Goal: Task Accomplishment & Management: Complete application form

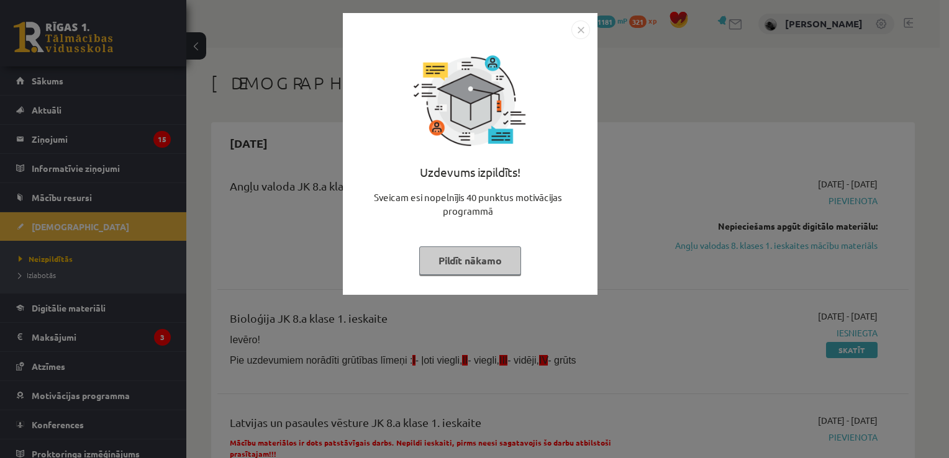
click at [452, 265] on button "Pildīt nākamo" at bounding box center [470, 261] width 102 height 29
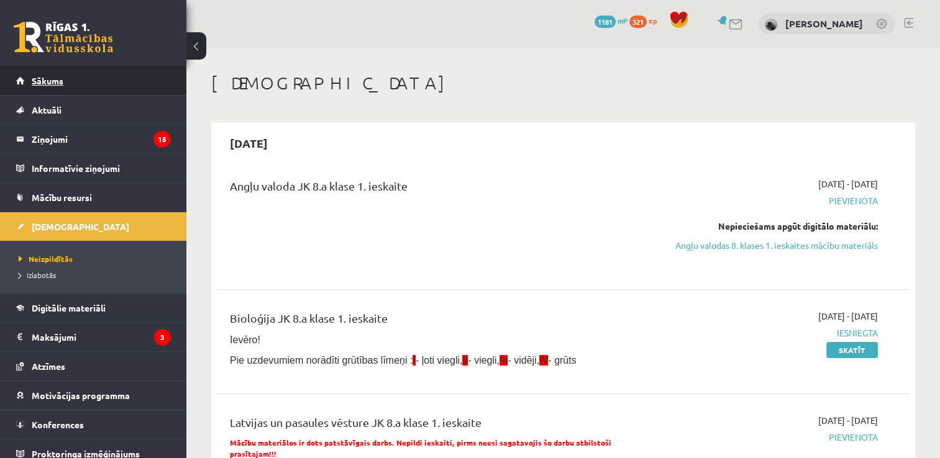
click at [115, 80] on link "Sākums" at bounding box center [93, 80] width 155 height 29
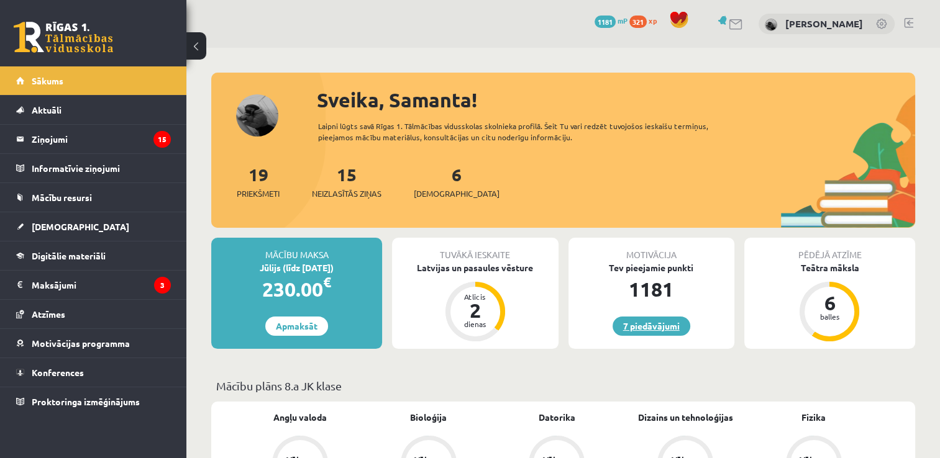
click at [636, 324] on link "7 piedāvājumi" at bounding box center [651, 326] width 78 height 19
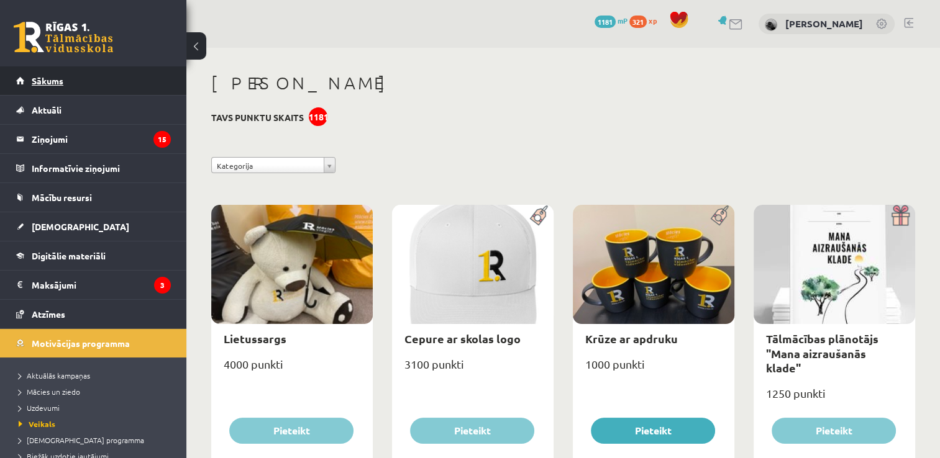
click at [123, 81] on link "Sākums" at bounding box center [93, 80] width 155 height 29
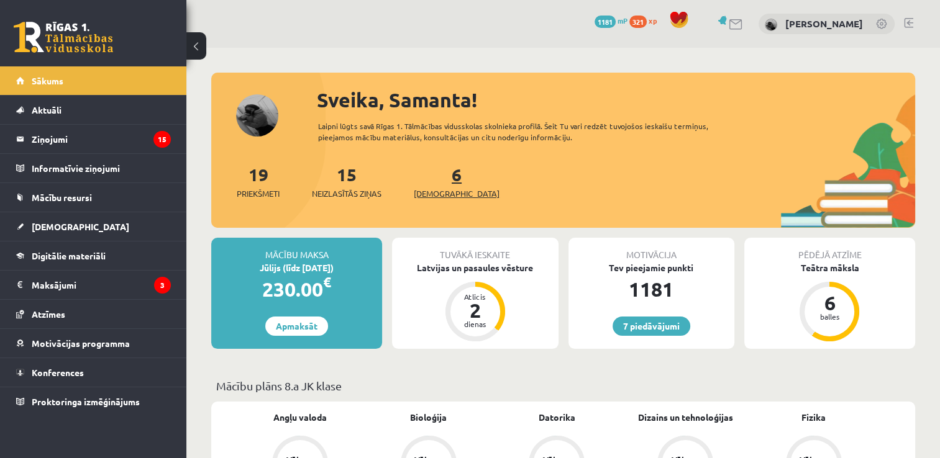
click at [435, 175] on link "6 Ieskaites" at bounding box center [457, 181] width 86 height 37
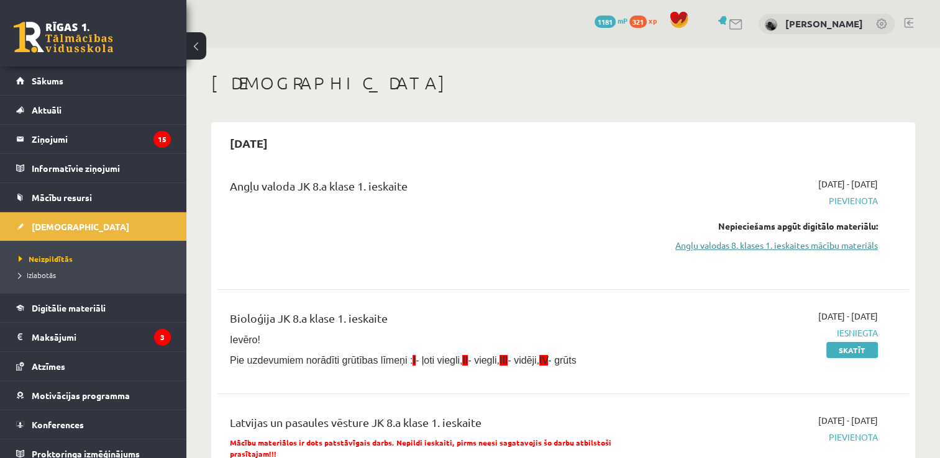
click at [788, 242] on link "Angļu valodas 8. klases 1. ieskaites mācību materiāls" at bounding box center [776, 245] width 204 height 13
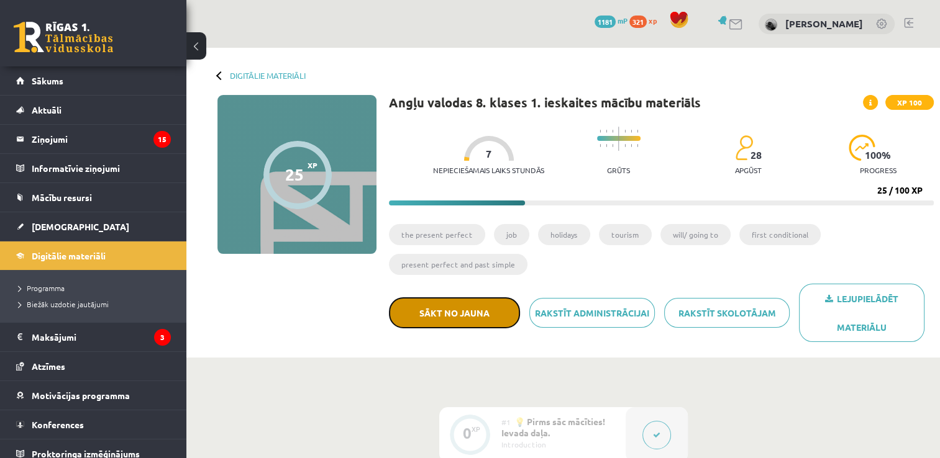
click at [438, 314] on button "Sākt no jauna" at bounding box center [454, 313] width 131 height 31
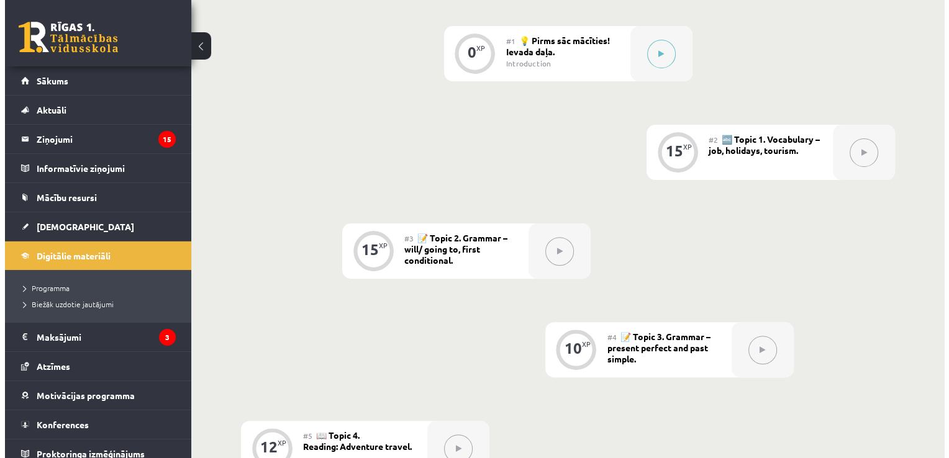
scroll to position [355, 0]
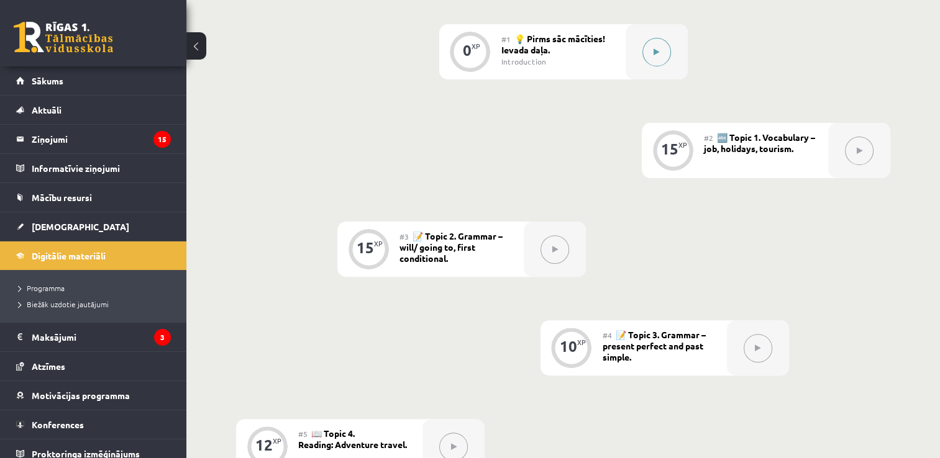
click at [651, 48] on button at bounding box center [656, 52] width 29 height 29
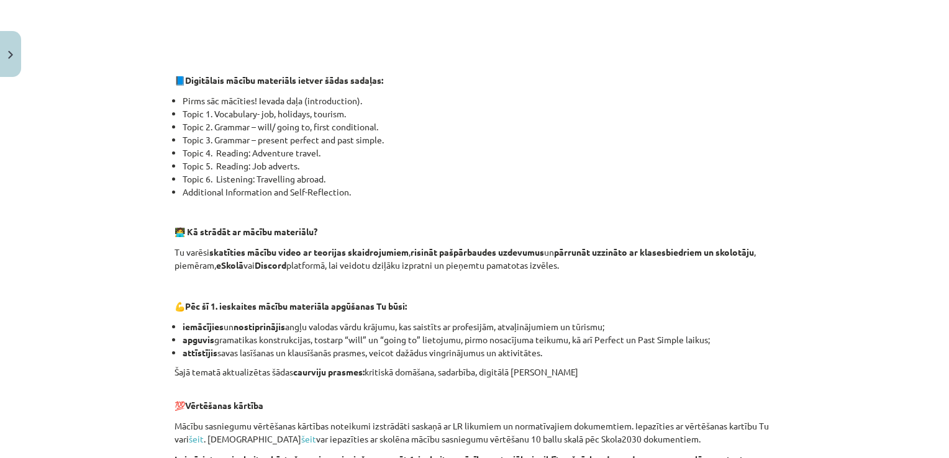
scroll to position [865, 0]
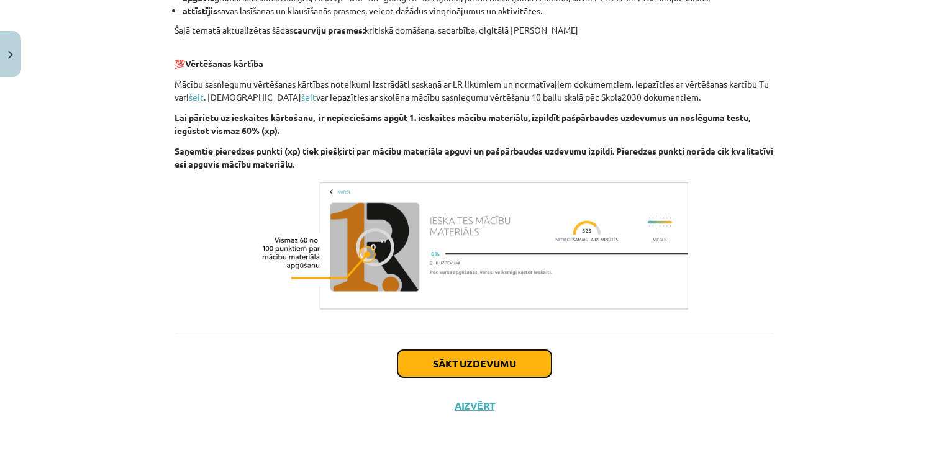
click at [492, 366] on button "Sākt uzdevumu" at bounding box center [475, 363] width 154 height 27
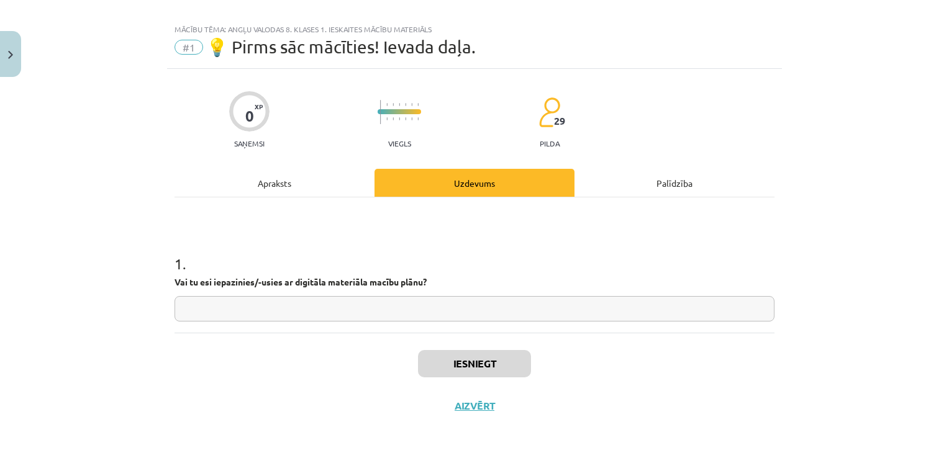
scroll to position [12, 0]
click at [437, 304] on input "text" at bounding box center [475, 310] width 600 height 25
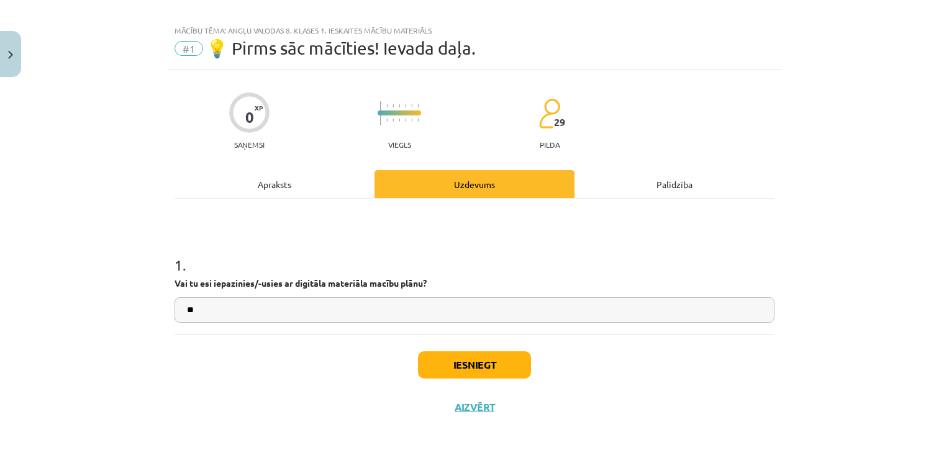
type input "**"
click at [463, 357] on button "Iesniegt" at bounding box center [474, 365] width 113 height 27
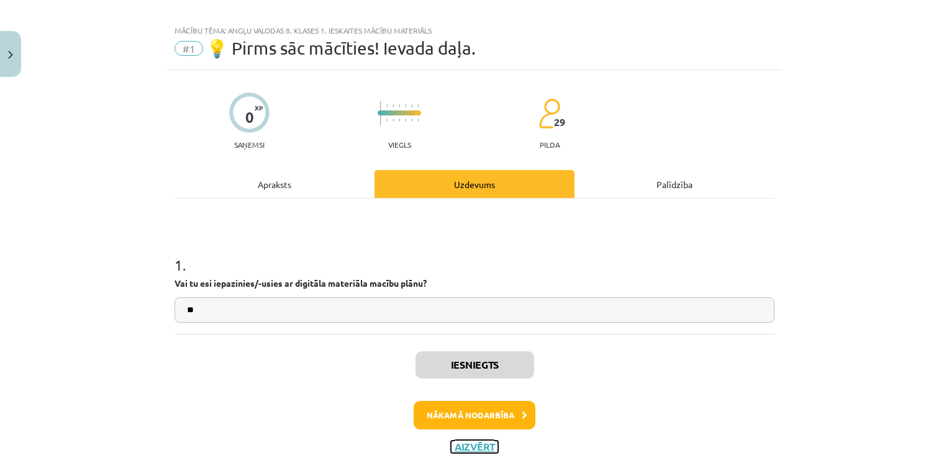
click at [465, 409] on div "Iesniegts Nākamā nodarbība Aizvērt" at bounding box center [475, 397] width 600 height 127
click at [465, 409] on button "Nākamā nodarbība" at bounding box center [475, 415] width 122 height 29
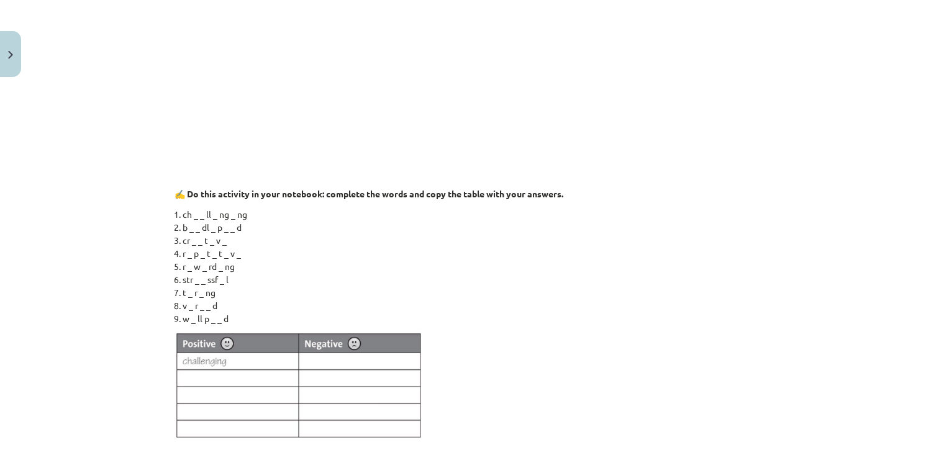
scroll to position [1150, 0]
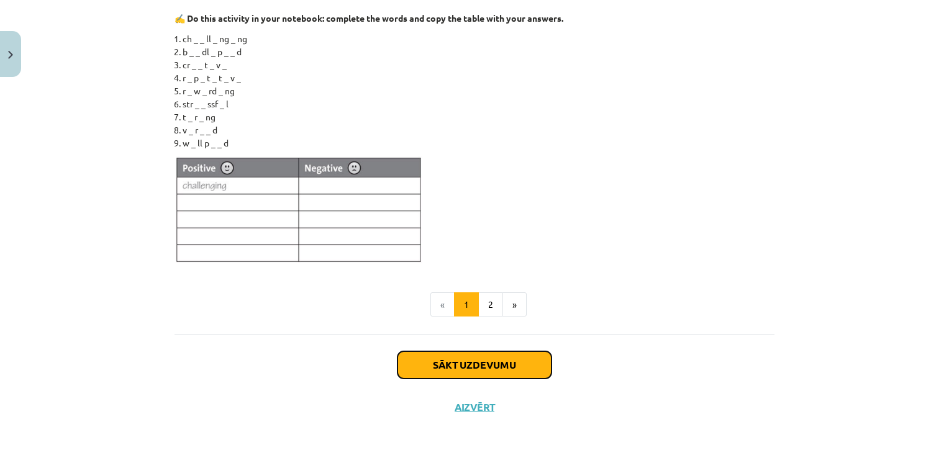
click at [493, 367] on button "Sākt uzdevumu" at bounding box center [475, 365] width 154 height 27
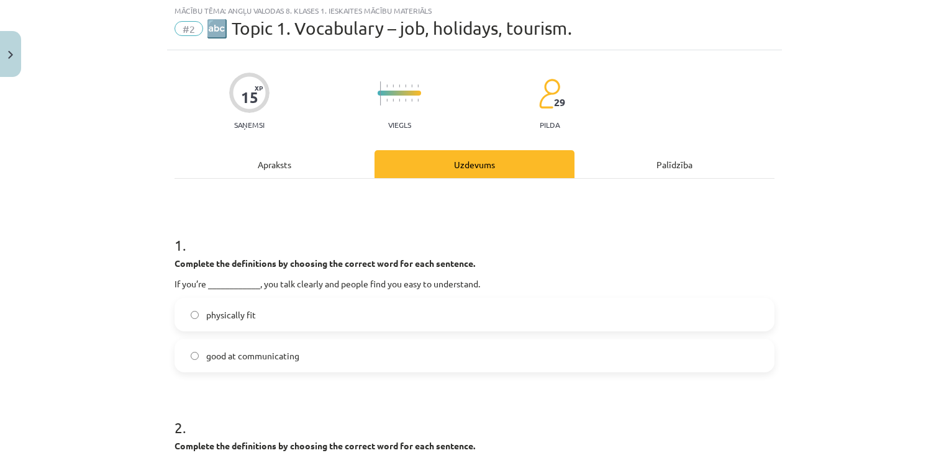
scroll to position [31, 0]
click at [334, 355] on label "good at communicating" at bounding box center [475, 357] width 598 height 31
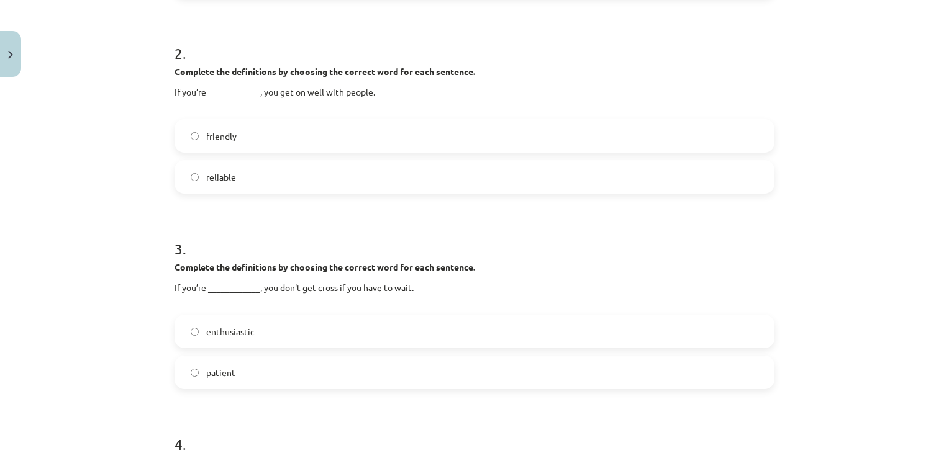
scroll to position [410, 0]
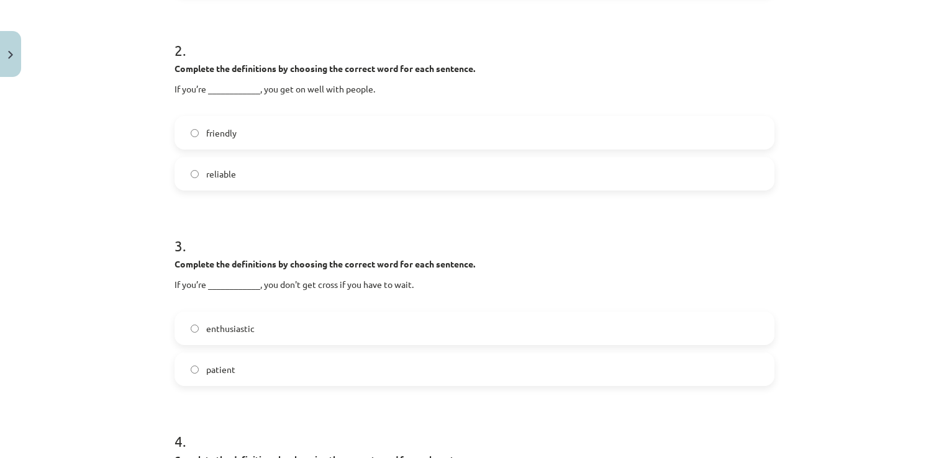
click at [275, 134] on label "friendly" at bounding box center [475, 132] width 598 height 31
click at [262, 366] on label "patient" at bounding box center [475, 369] width 598 height 31
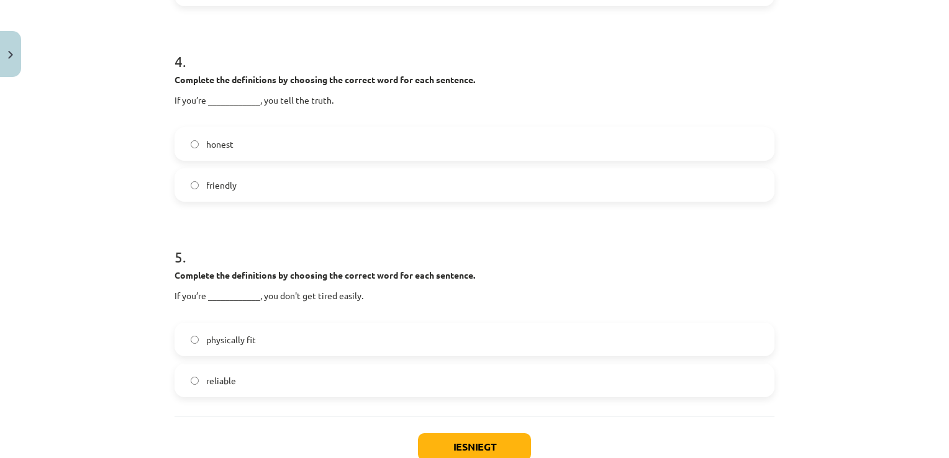
scroll to position [804, 0]
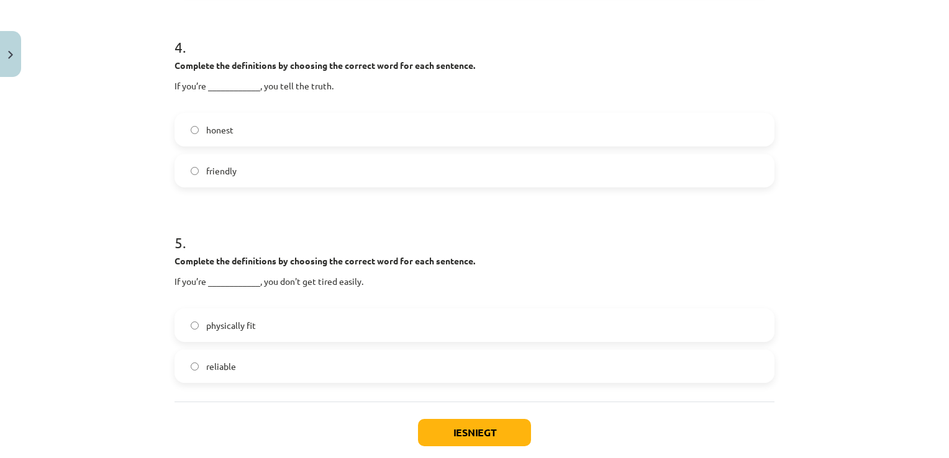
click at [455, 134] on label "honest" at bounding box center [475, 129] width 598 height 31
click at [384, 325] on label "physically fit" at bounding box center [475, 325] width 598 height 31
click at [440, 431] on button "Iesniegt" at bounding box center [474, 432] width 113 height 27
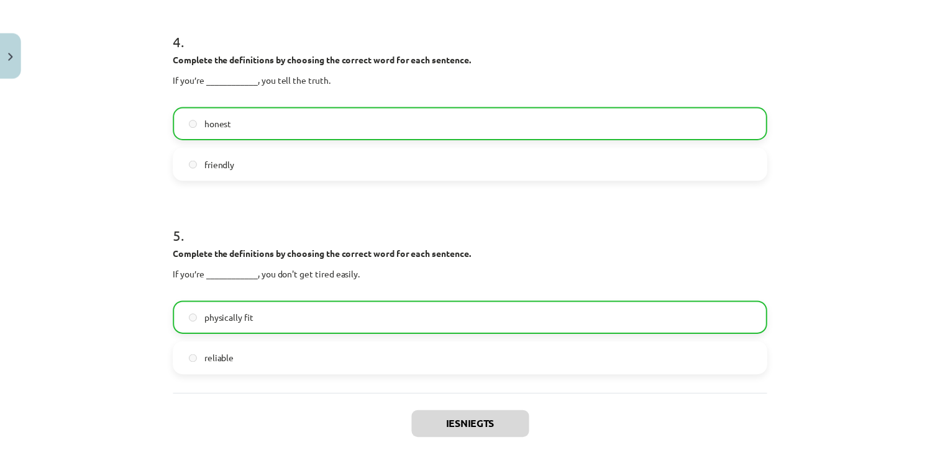
scroll to position [912, 0]
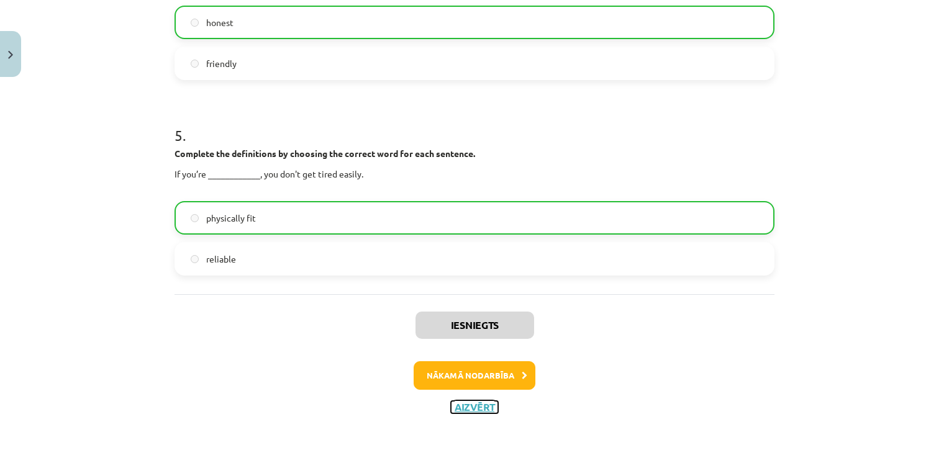
click at [468, 401] on button "Aizvērt" at bounding box center [474, 407] width 47 height 12
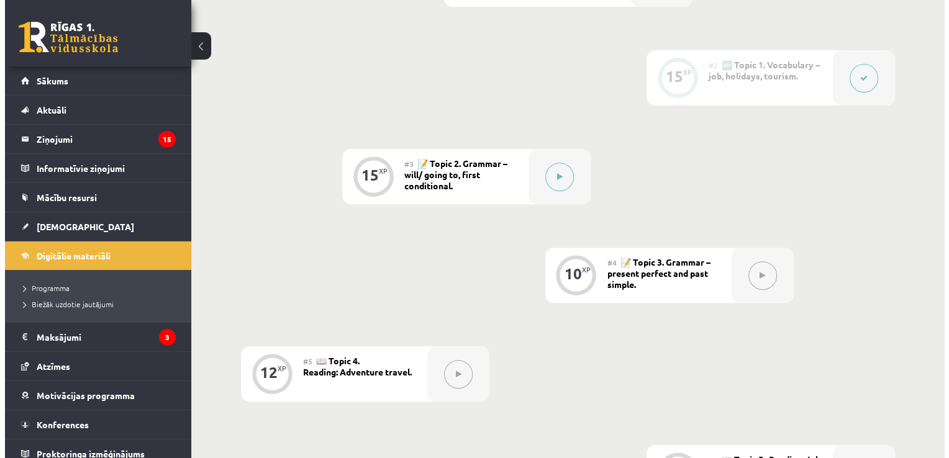
scroll to position [472, 0]
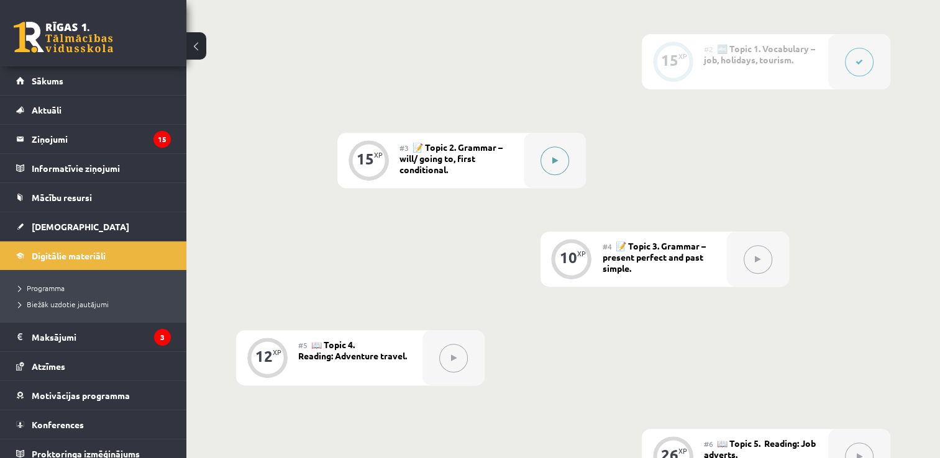
click at [552, 158] on icon at bounding box center [555, 160] width 6 height 7
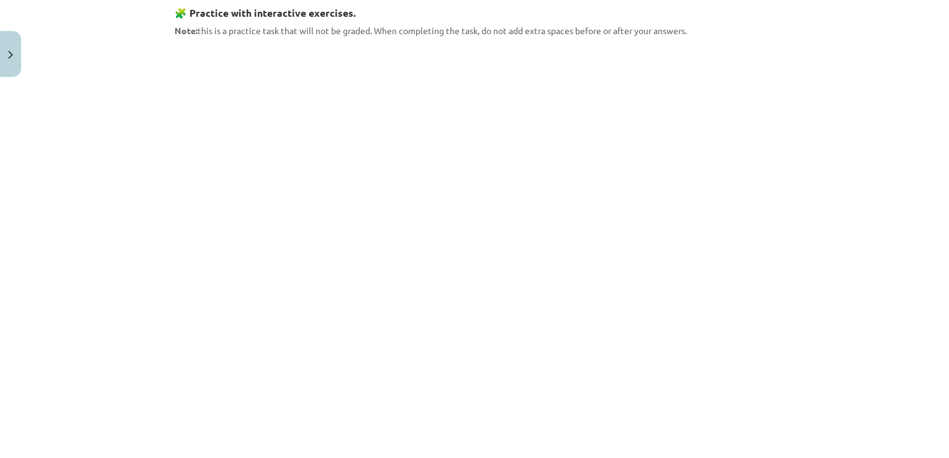
scroll to position [1527, 0]
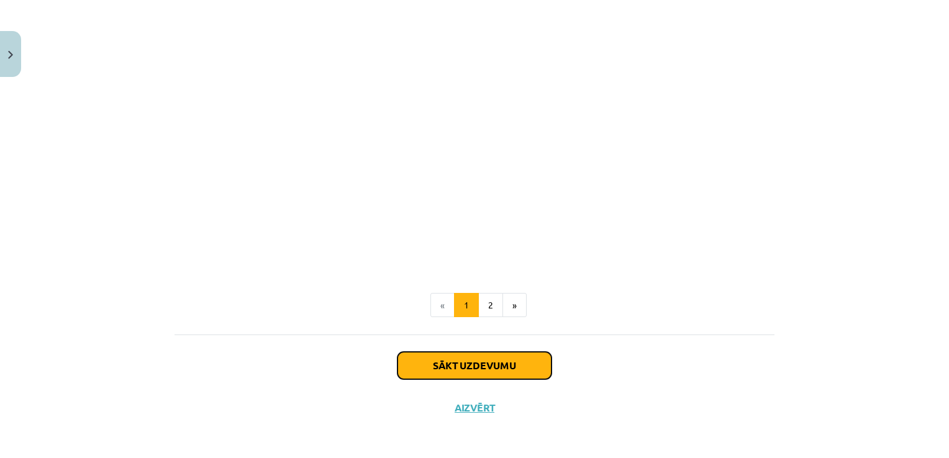
click at [469, 371] on button "Sākt uzdevumu" at bounding box center [475, 365] width 154 height 27
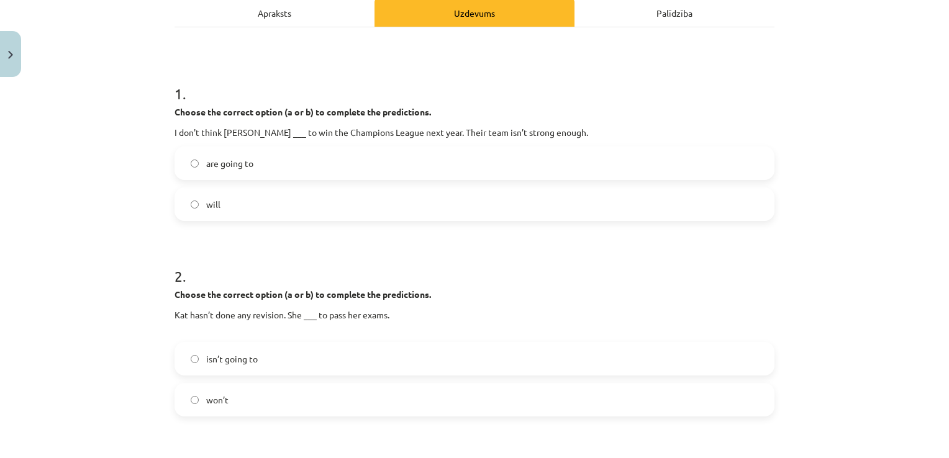
scroll to position [196, 0]
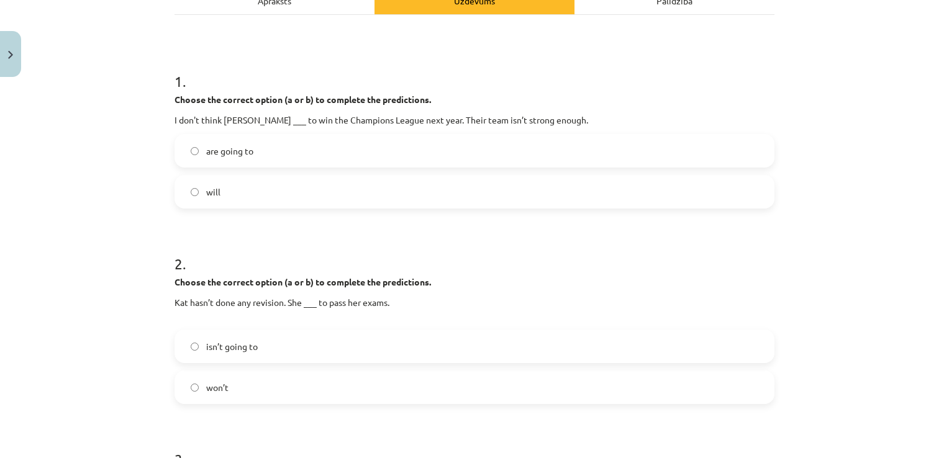
click at [345, 193] on label "will" at bounding box center [475, 191] width 598 height 31
drag, startPoint x: 284, startPoint y: 408, endPoint x: 294, endPoint y: 365, distance: 43.9
click at [311, 390] on label "won’t" at bounding box center [475, 387] width 598 height 31
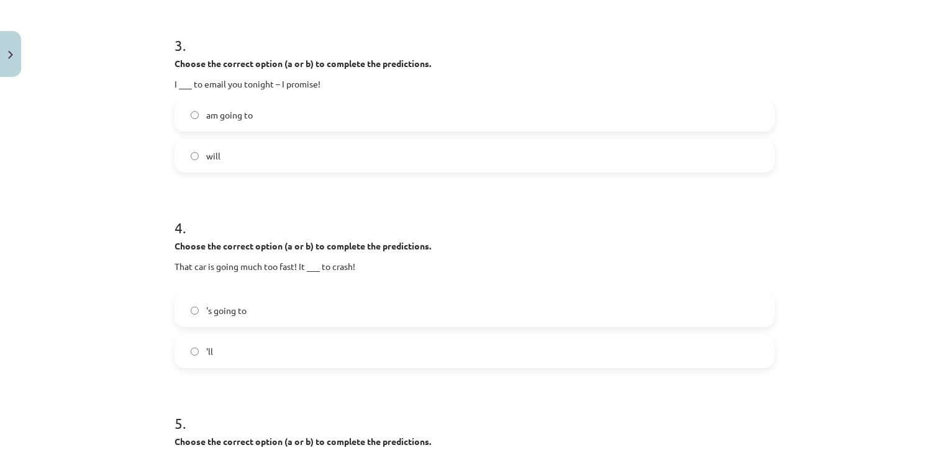
scroll to position [614, 0]
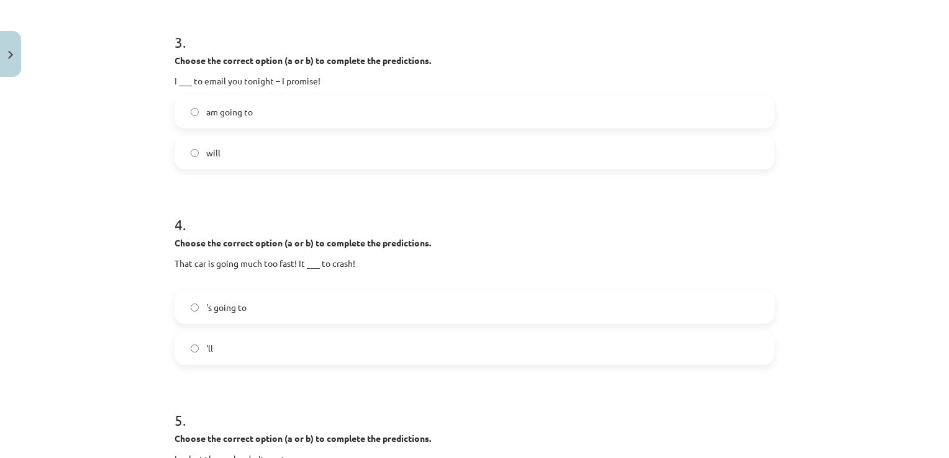
click at [293, 304] on label "'s going to" at bounding box center [475, 307] width 598 height 31
click at [289, 148] on label "will" at bounding box center [475, 152] width 598 height 31
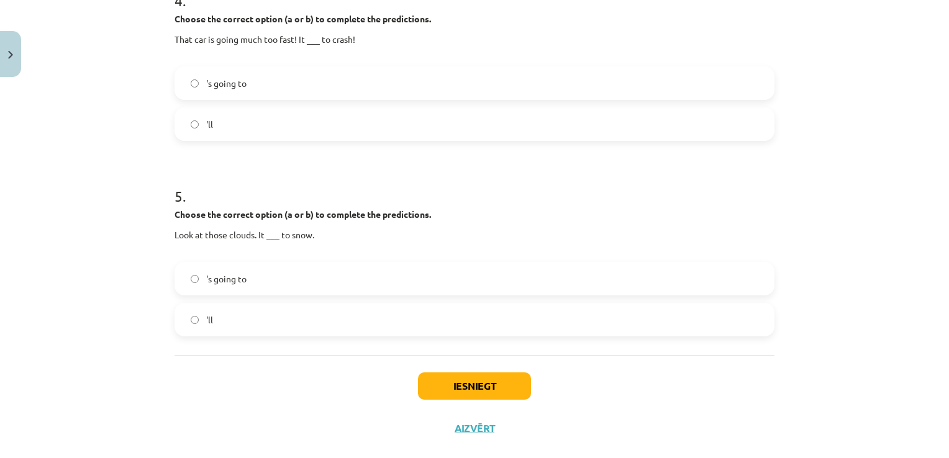
scroll to position [860, 0]
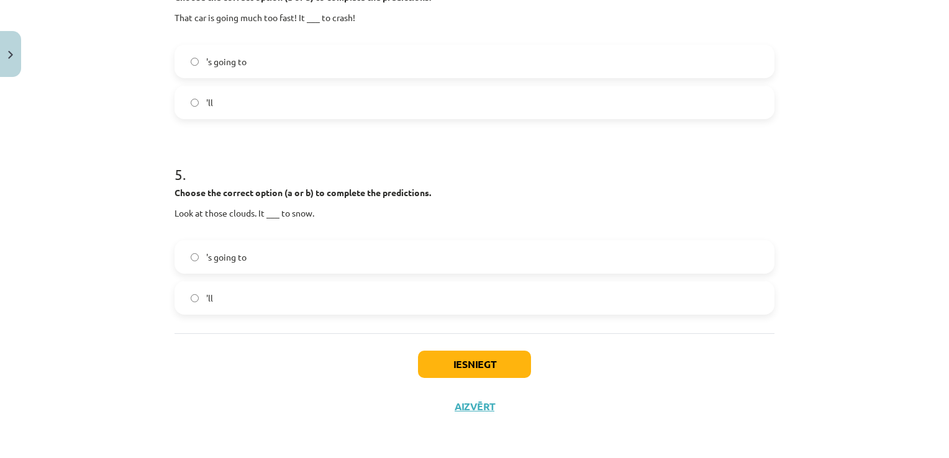
click at [442, 255] on label "'s going to" at bounding box center [475, 257] width 598 height 31
click at [465, 361] on button "Iesniegt" at bounding box center [474, 364] width 113 height 27
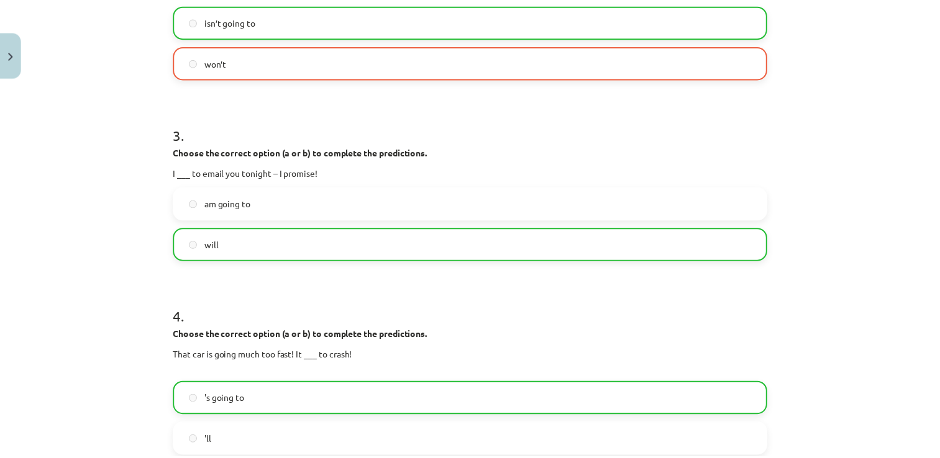
scroll to position [899, 0]
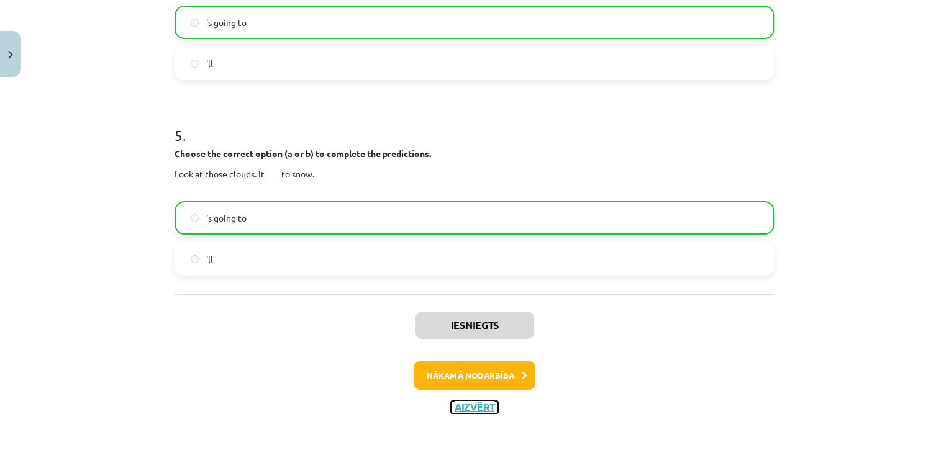
click at [467, 404] on button "Aizvērt" at bounding box center [474, 407] width 47 height 12
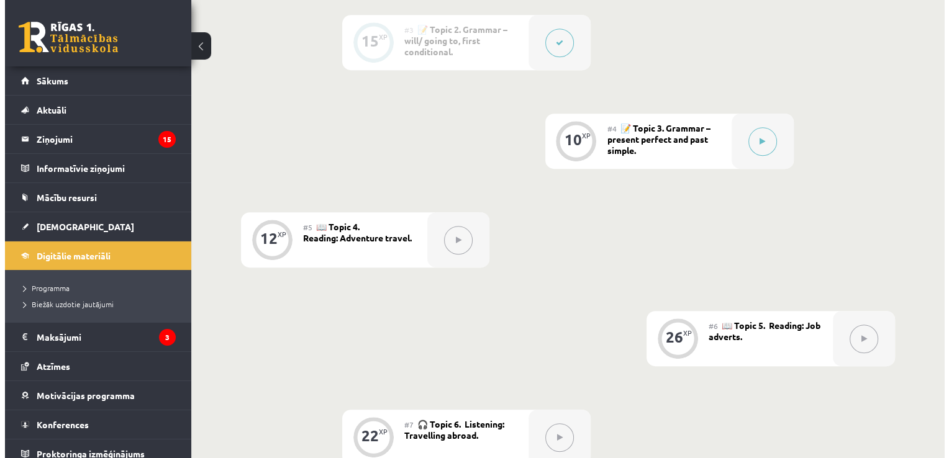
scroll to position [603, 0]
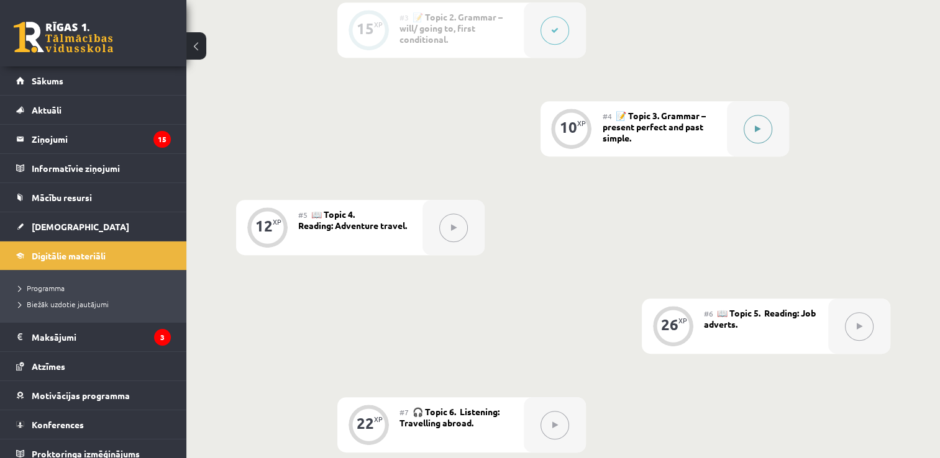
click at [752, 127] on button at bounding box center [758, 129] width 29 height 29
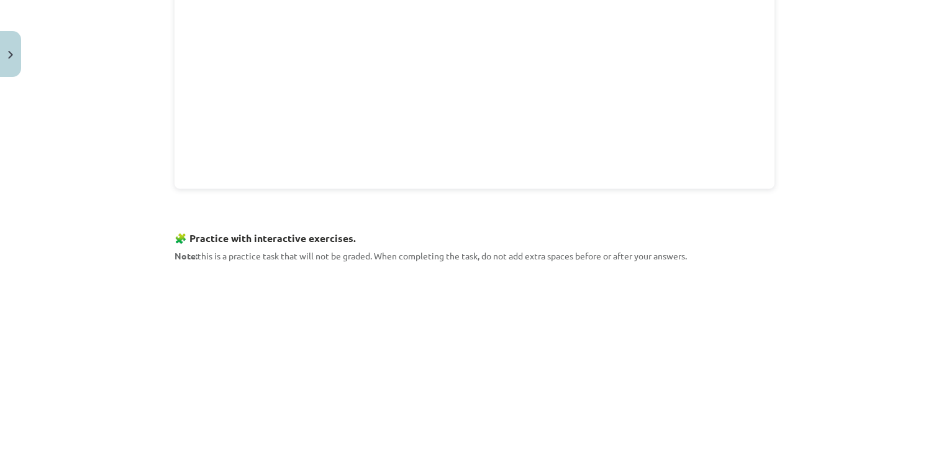
scroll to position [1434, 0]
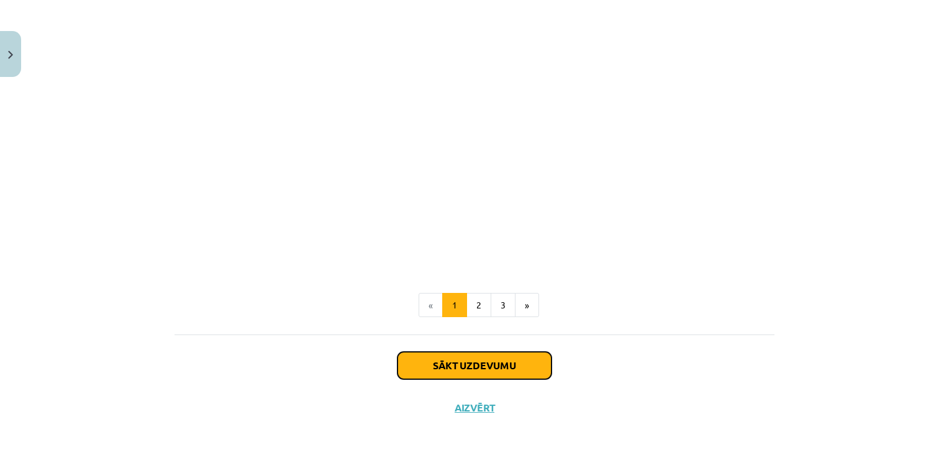
click at [516, 355] on button "Sākt uzdevumu" at bounding box center [475, 365] width 154 height 27
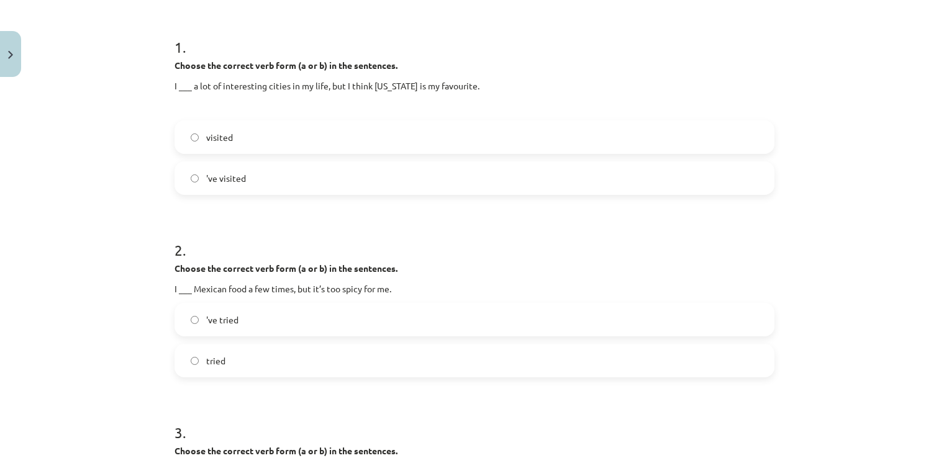
scroll to position [232, 0]
click at [447, 158] on div "visited 've visited" at bounding box center [475, 156] width 600 height 75
click at [437, 178] on label "'ve visited" at bounding box center [475, 177] width 598 height 31
click at [265, 325] on label "'ve tried" at bounding box center [475, 318] width 598 height 31
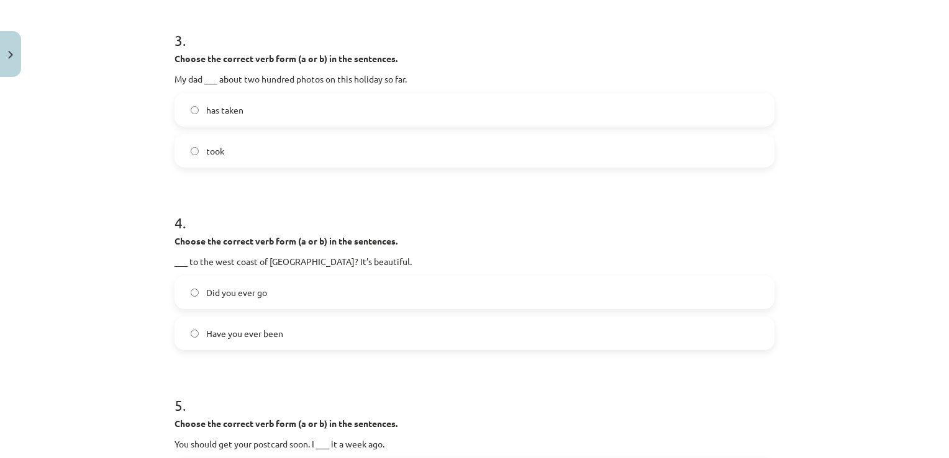
scroll to position [626, 0]
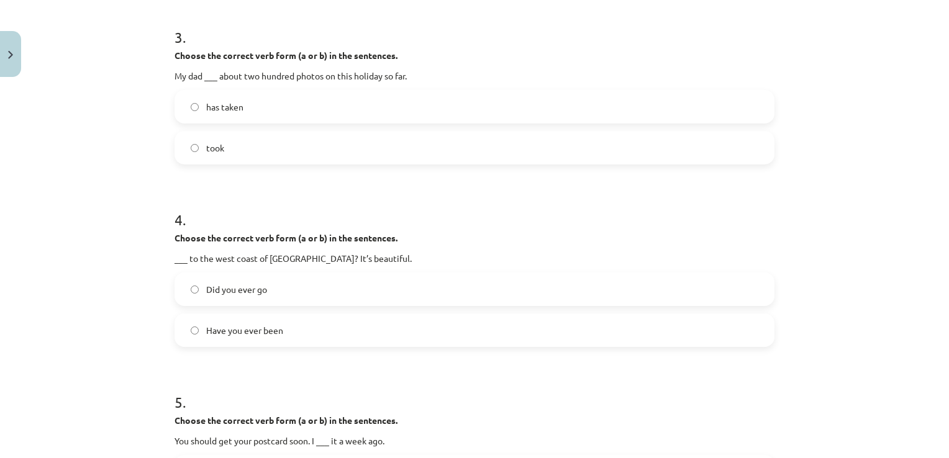
click at [517, 112] on label "has taken" at bounding box center [475, 106] width 598 height 31
click at [290, 331] on label "Have you ever been" at bounding box center [475, 330] width 598 height 31
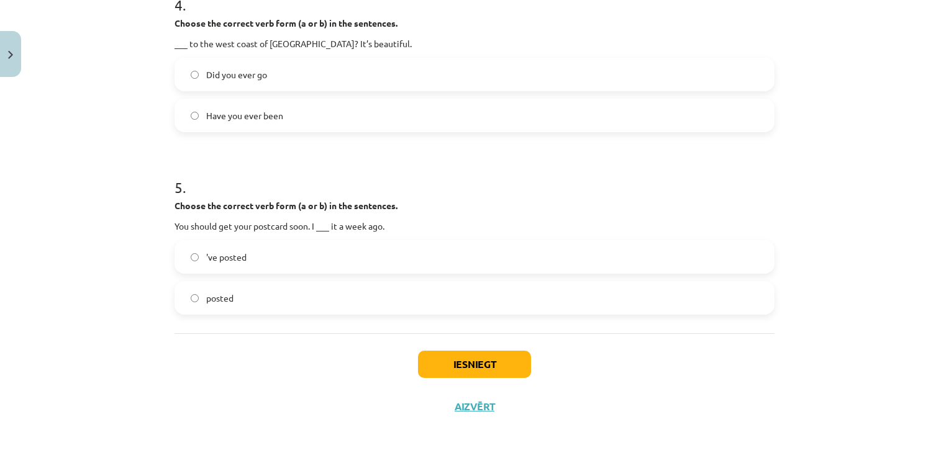
click at [469, 293] on label "posted" at bounding box center [475, 298] width 598 height 31
click at [468, 367] on button "Iesniegt" at bounding box center [474, 364] width 113 height 27
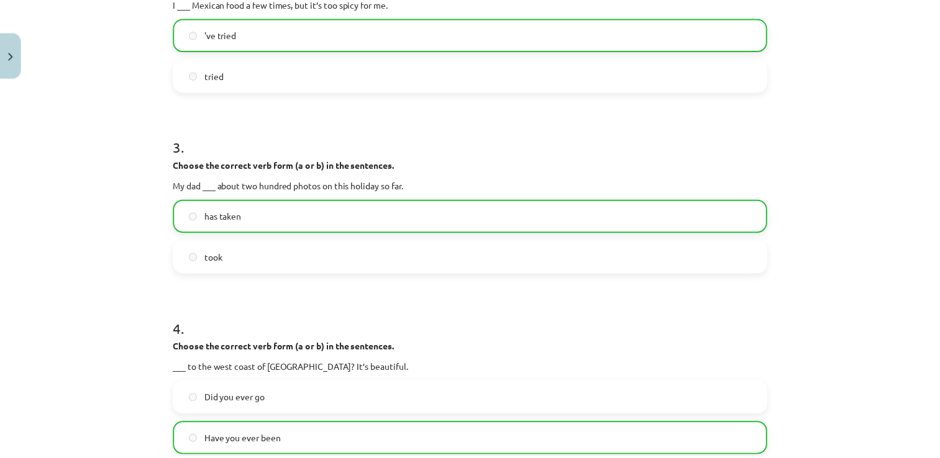
scroll to position [880, 0]
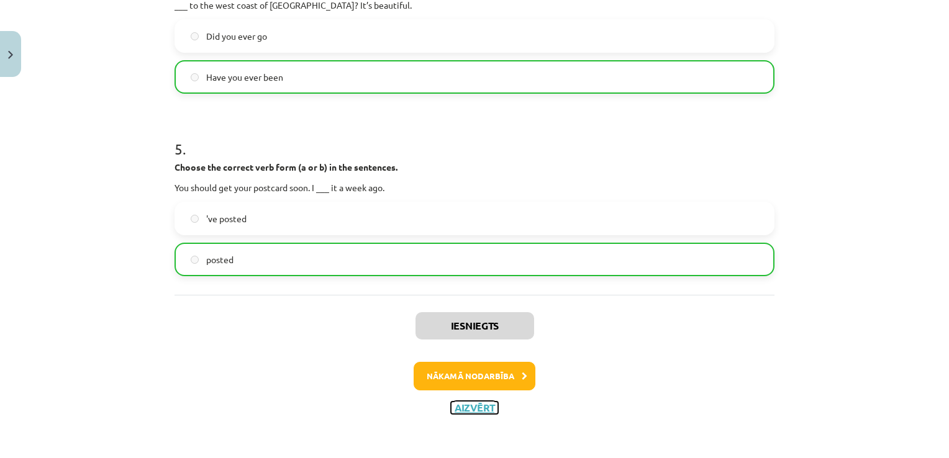
click at [481, 402] on button "Aizvērt" at bounding box center [474, 408] width 47 height 12
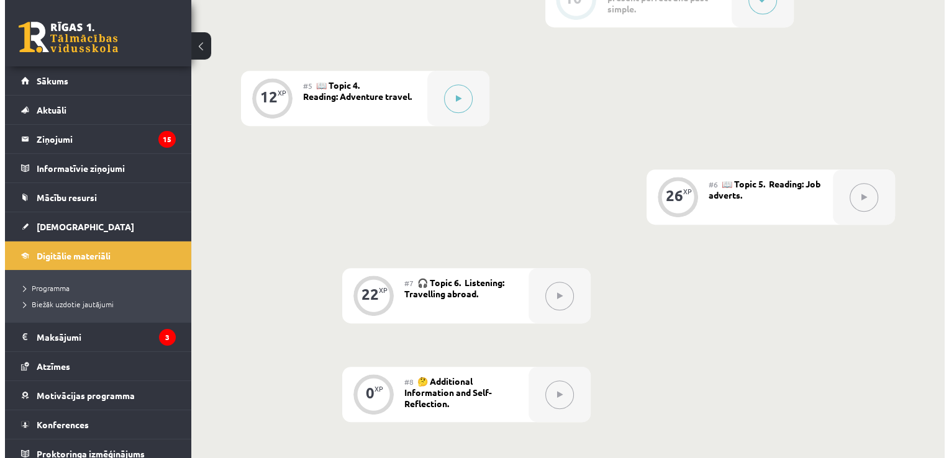
scroll to position [731, 0]
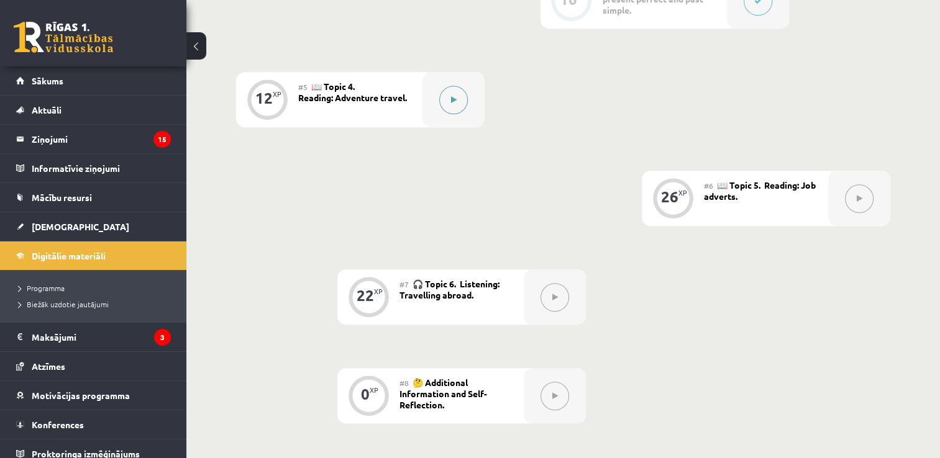
click at [462, 106] on button at bounding box center [453, 100] width 29 height 29
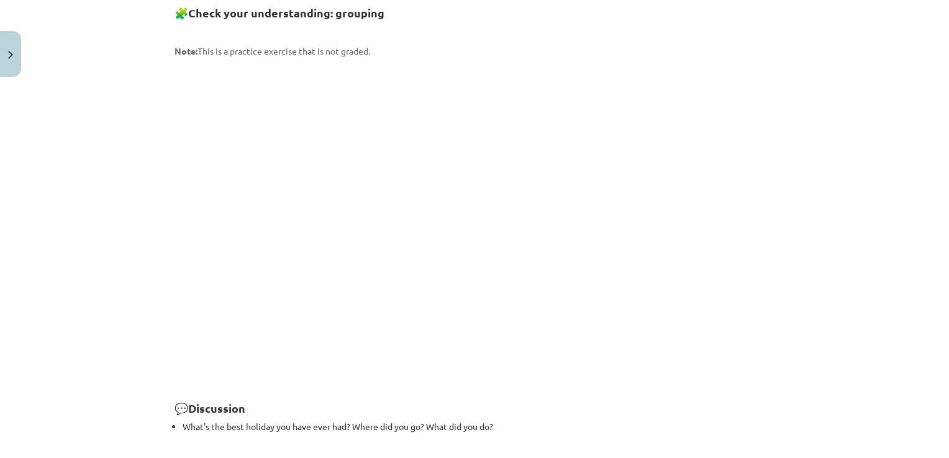
scroll to position [1746, 0]
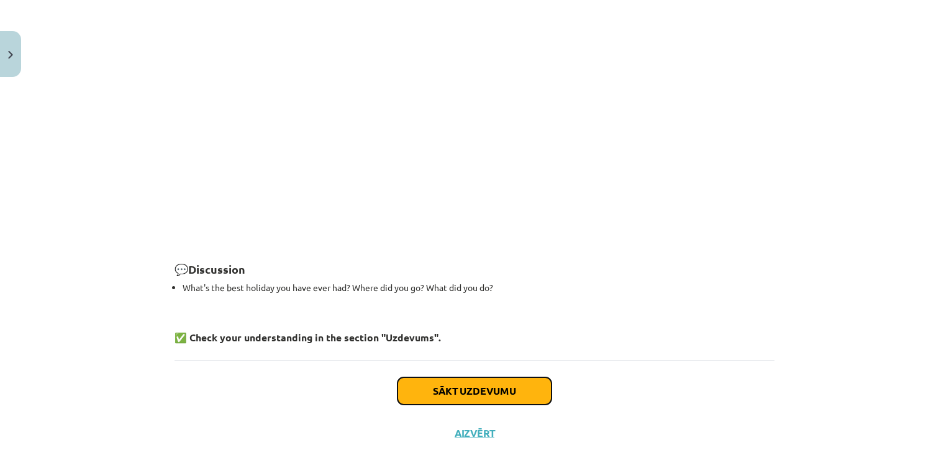
click at [503, 378] on button "Sākt uzdevumu" at bounding box center [475, 391] width 154 height 27
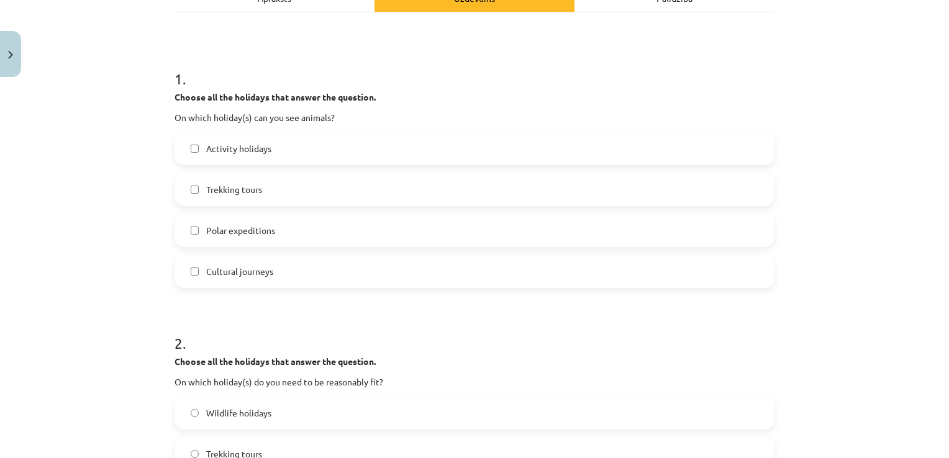
scroll to position [211, 0]
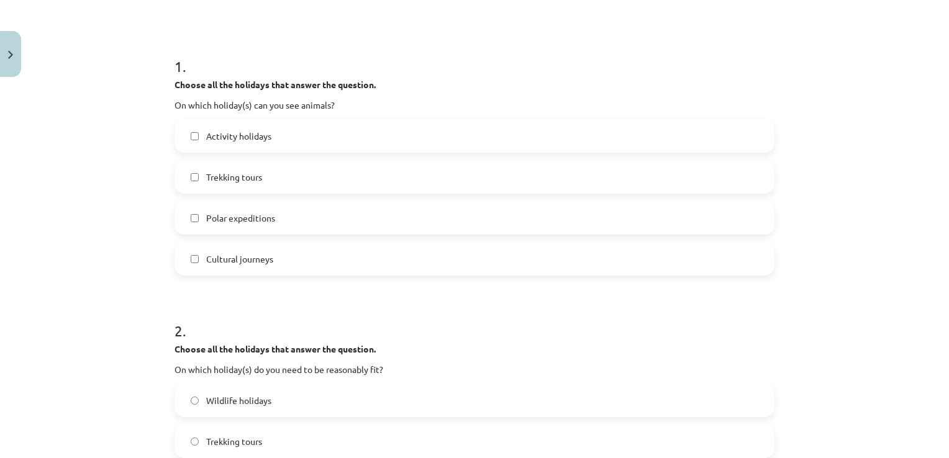
click at [256, 139] on span "Activity holidays" at bounding box center [238, 136] width 65 height 13
click at [246, 184] on label "Trekking tours" at bounding box center [475, 177] width 598 height 31
click at [249, 222] on span "Polar expeditions" at bounding box center [240, 218] width 69 height 13
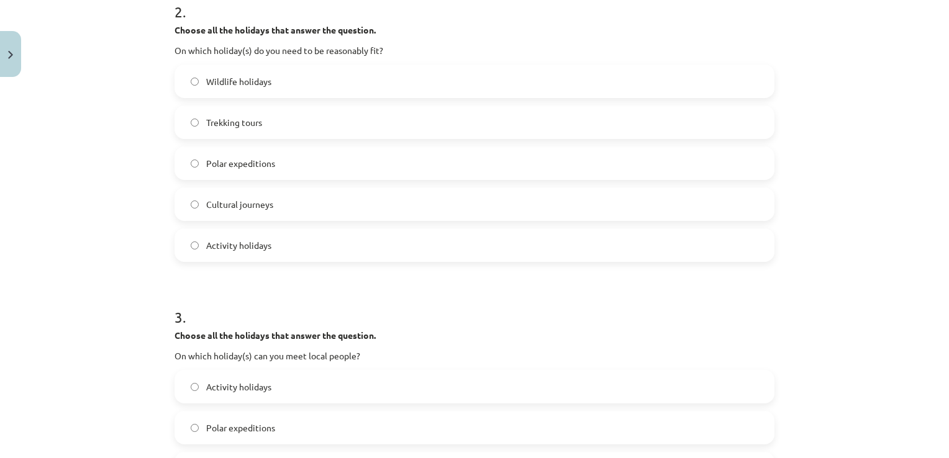
scroll to position [542, 0]
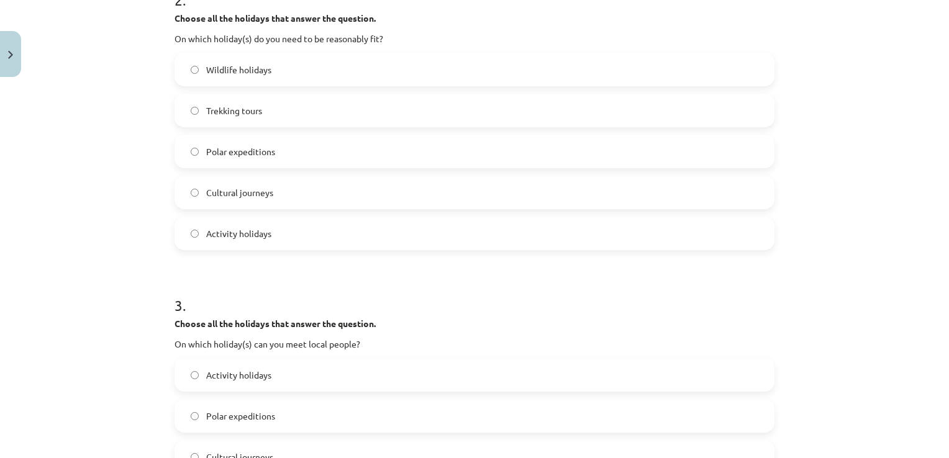
click at [269, 118] on label "Trekking tours" at bounding box center [475, 110] width 598 height 31
click at [268, 165] on label "Polar expeditions" at bounding box center [475, 151] width 598 height 31
click at [273, 111] on label "Trekking tours" at bounding box center [475, 110] width 598 height 31
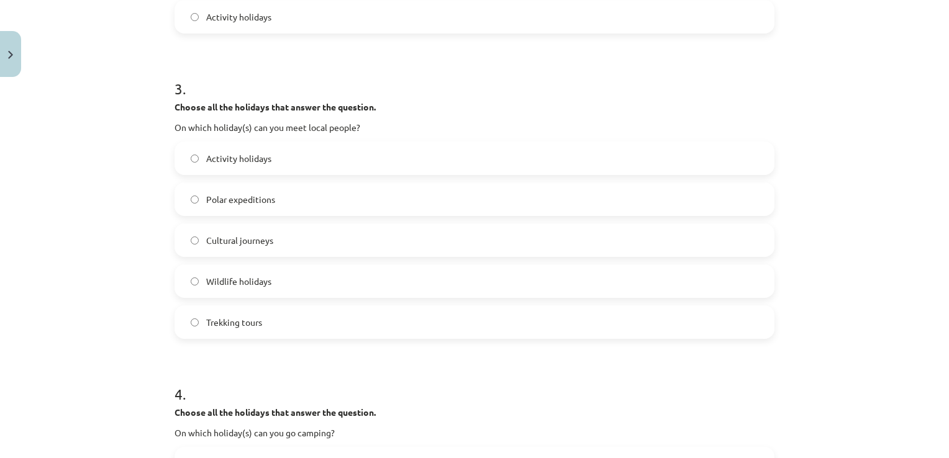
scroll to position [808, 0]
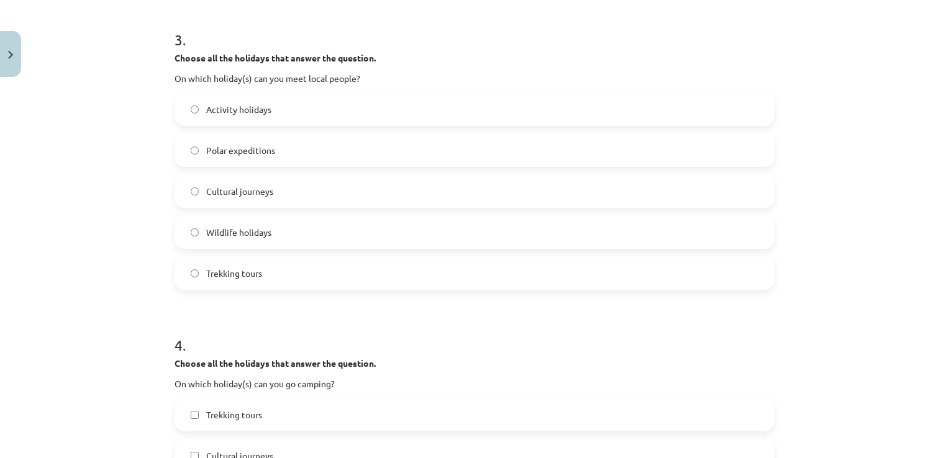
click at [427, 114] on label "Activity holidays" at bounding box center [475, 109] width 598 height 31
click at [365, 186] on label "Cultural journeys" at bounding box center [475, 191] width 598 height 31
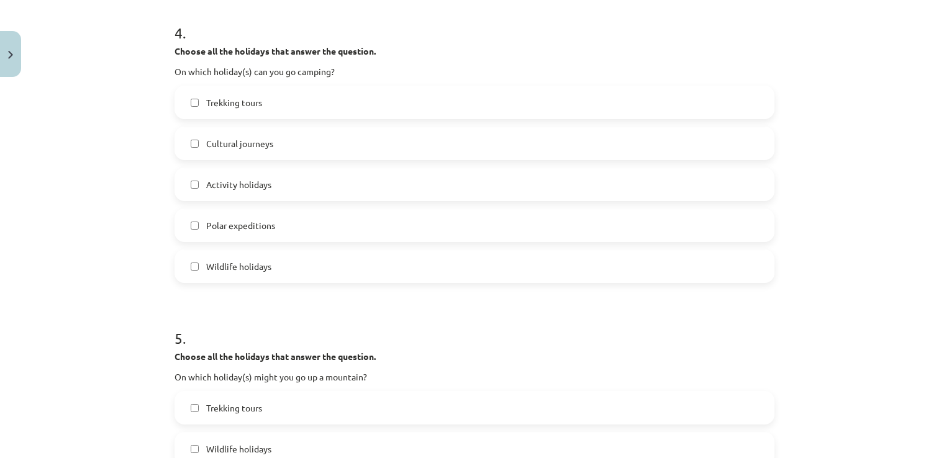
scroll to position [1118, 0]
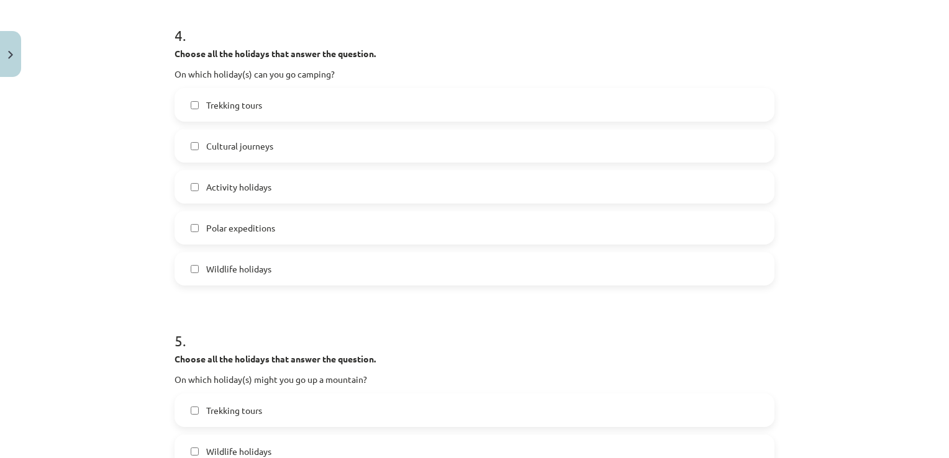
click at [263, 99] on label "Trekking tours" at bounding box center [475, 104] width 598 height 31
click at [258, 171] on label "Activity holidays" at bounding box center [475, 186] width 598 height 31
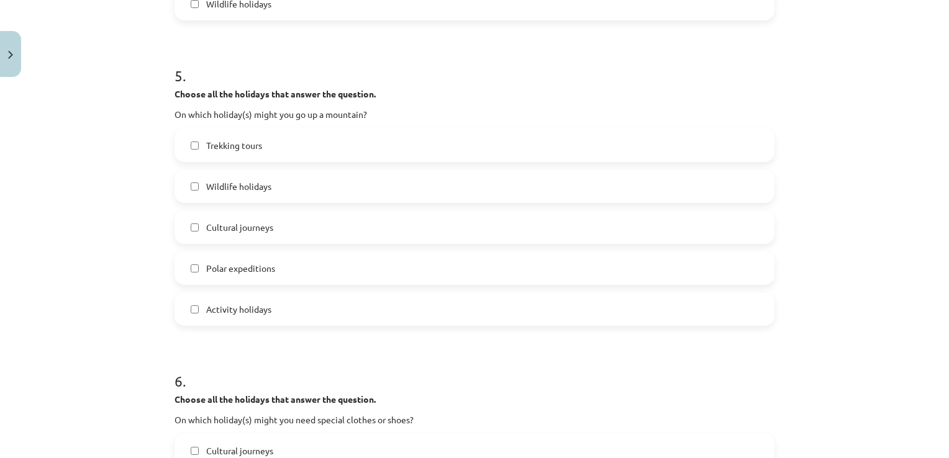
scroll to position [1388, 0]
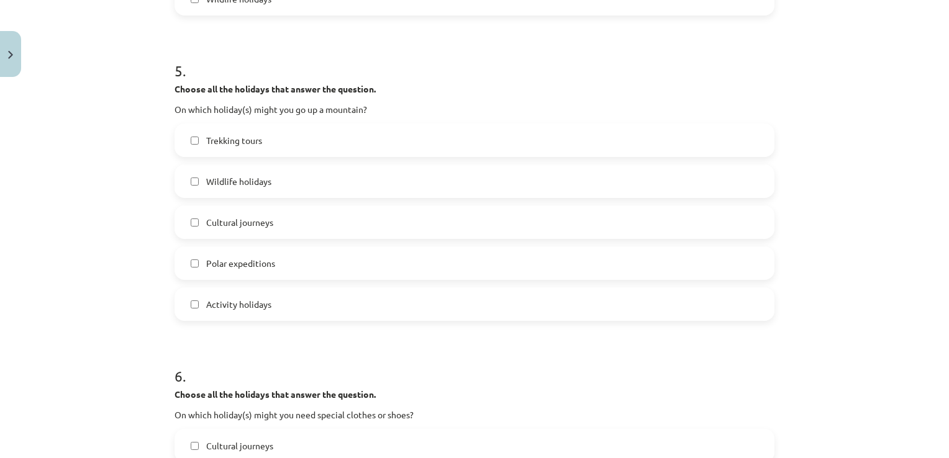
click at [287, 145] on label "Trekking tours" at bounding box center [475, 140] width 598 height 31
click at [226, 185] on span "Wildlife holidays" at bounding box center [238, 181] width 65 height 13
click at [219, 228] on span "Cultural journeys" at bounding box center [239, 222] width 67 height 13
click at [223, 306] on span "Activity holidays" at bounding box center [238, 304] width 65 height 13
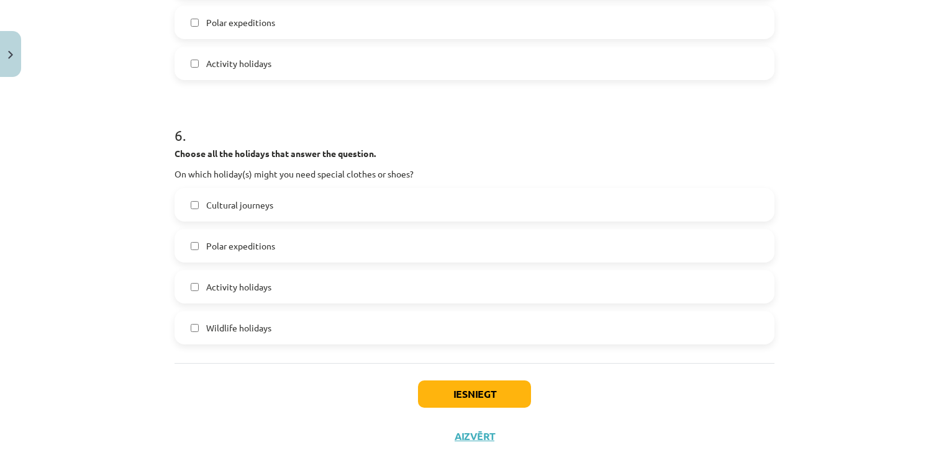
scroll to position [1659, 0]
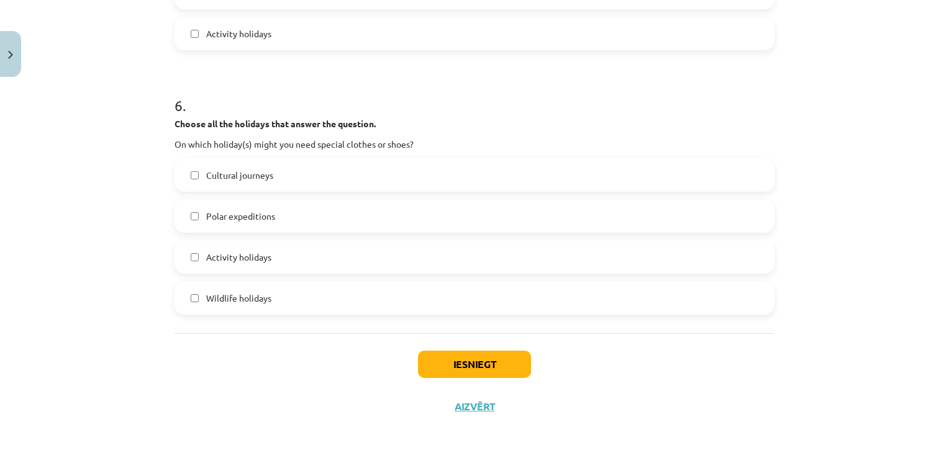
click at [337, 214] on label "Polar expeditions" at bounding box center [475, 216] width 598 height 31
click at [326, 256] on label "Activity holidays" at bounding box center [475, 257] width 598 height 31
click at [441, 377] on button "Iesniegt" at bounding box center [474, 364] width 113 height 27
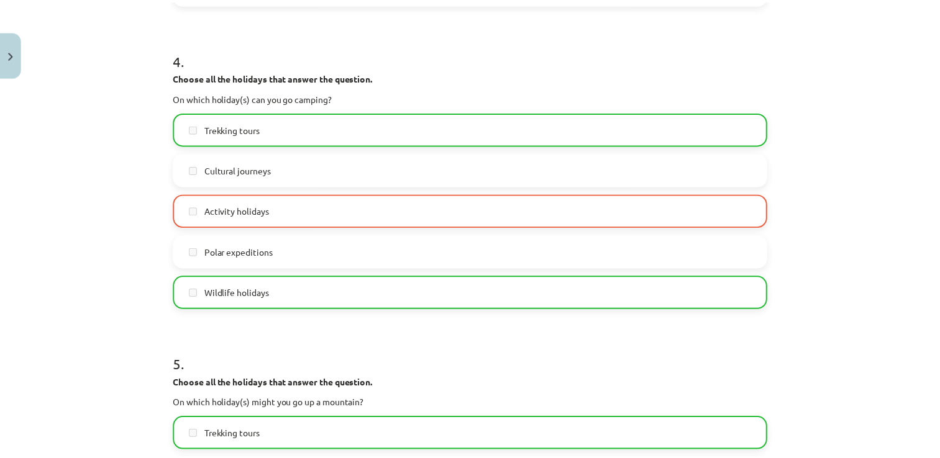
scroll to position [1698, 0]
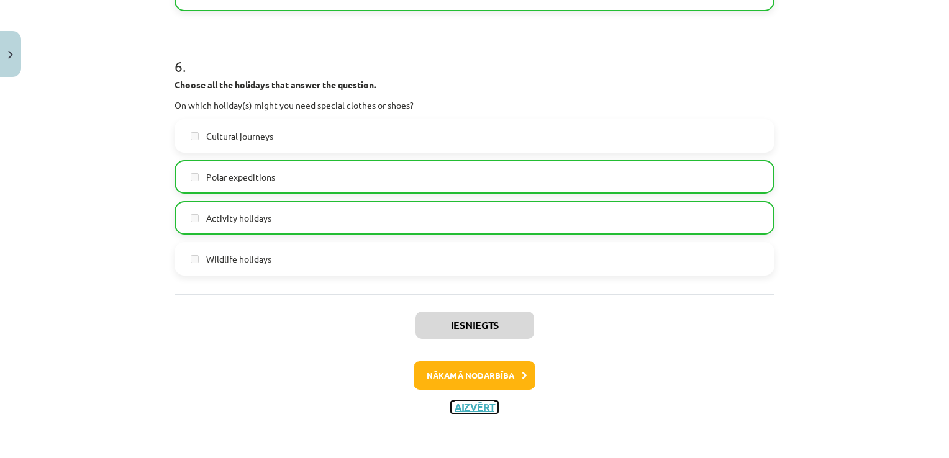
click at [470, 406] on button "Aizvērt" at bounding box center [474, 407] width 47 height 12
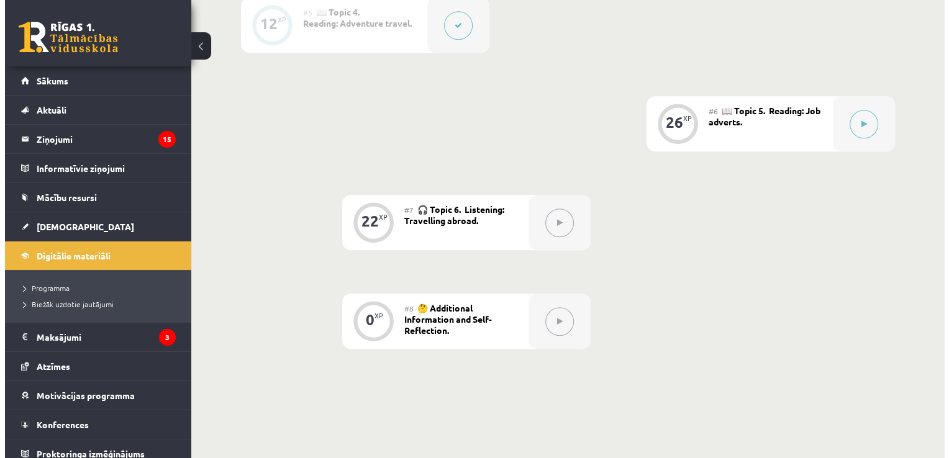
scroll to position [862, 0]
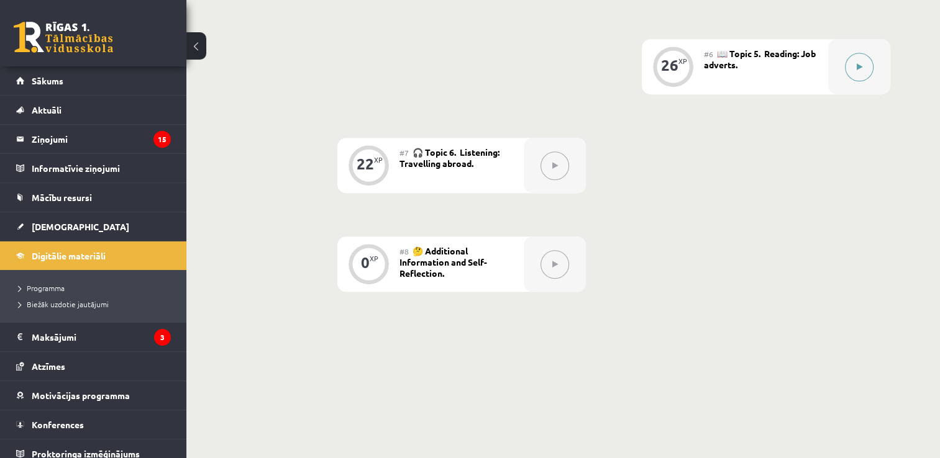
click at [857, 64] on icon at bounding box center [860, 66] width 6 height 7
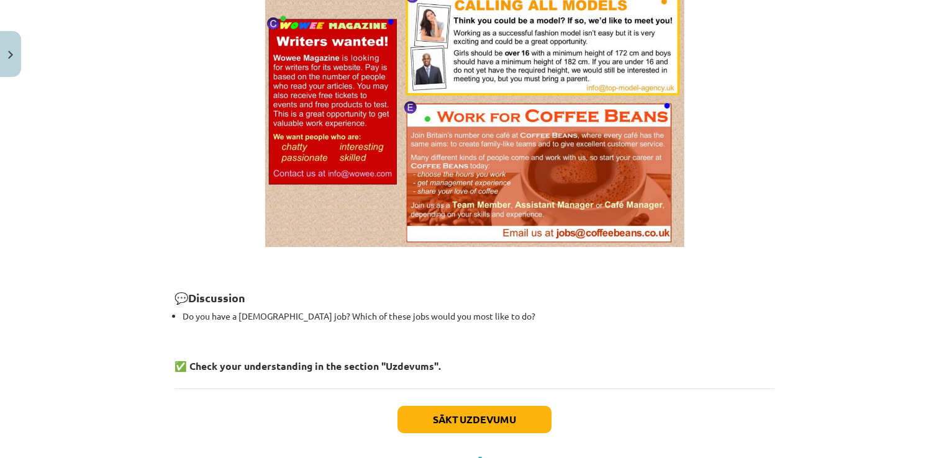
scroll to position [939, 0]
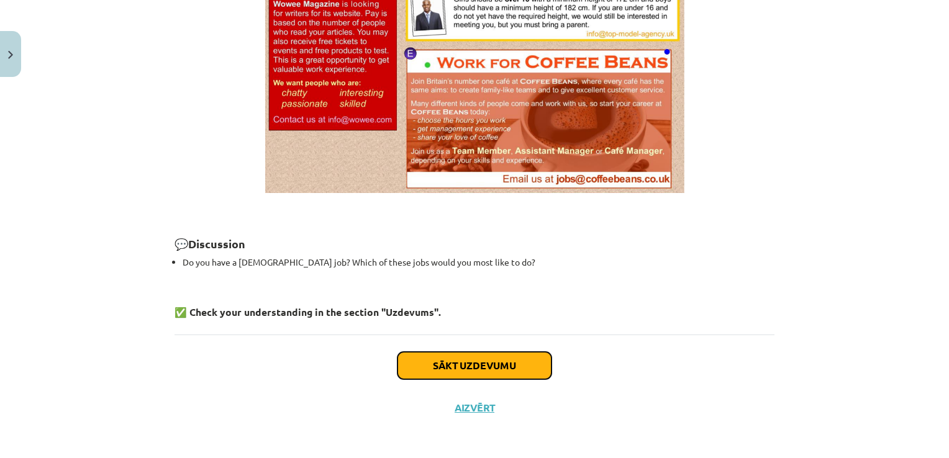
click at [510, 358] on button "Sākt uzdevumu" at bounding box center [475, 365] width 154 height 27
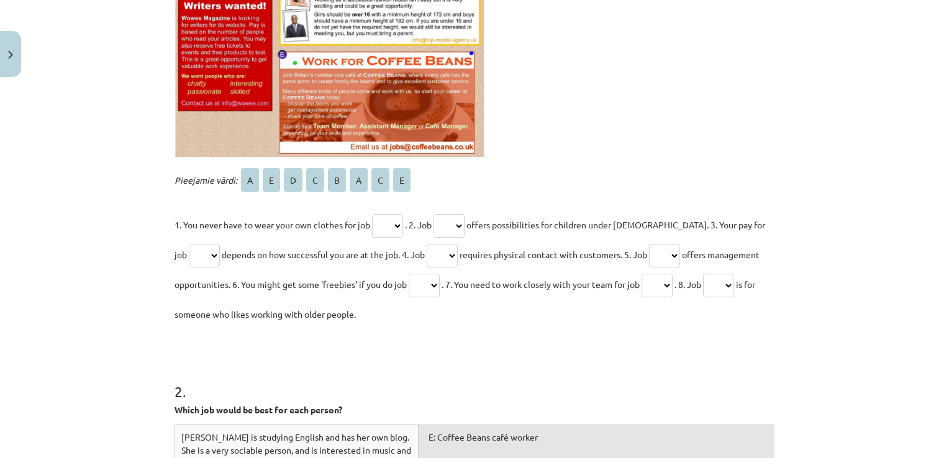
scroll to position [490, 0]
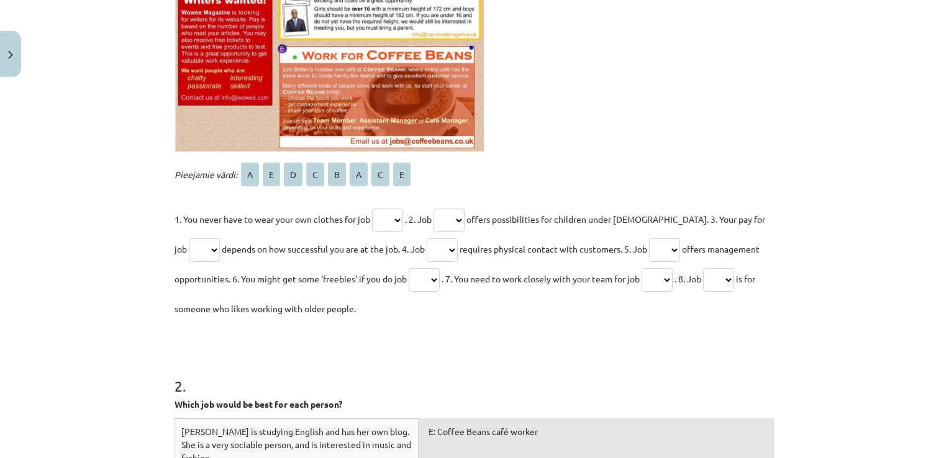
click at [383, 217] on select "* * * * * * * *" at bounding box center [387, 221] width 31 height 24
select select "*"
click at [372, 209] on select "* * * * * * * *" at bounding box center [387, 221] width 31 height 24
click at [460, 222] on select "* * * * * * * *" at bounding box center [449, 221] width 31 height 24
select select "*"
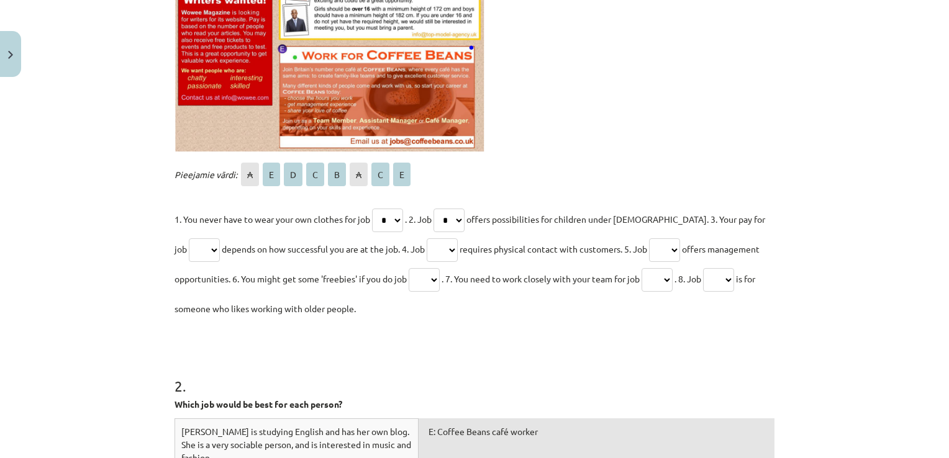
click at [438, 209] on select "* * * * * * * *" at bounding box center [449, 221] width 31 height 24
click at [189, 250] on select "* * * * * * * *" at bounding box center [204, 251] width 31 height 24
select select "*"
click at [189, 239] on select "* * * * * * * *" at bounding box center [204, 251] width 31 height 24
click at [432, 253] on select "* * * * * * * *" at bounding box center [442, 251] width 31 height 24
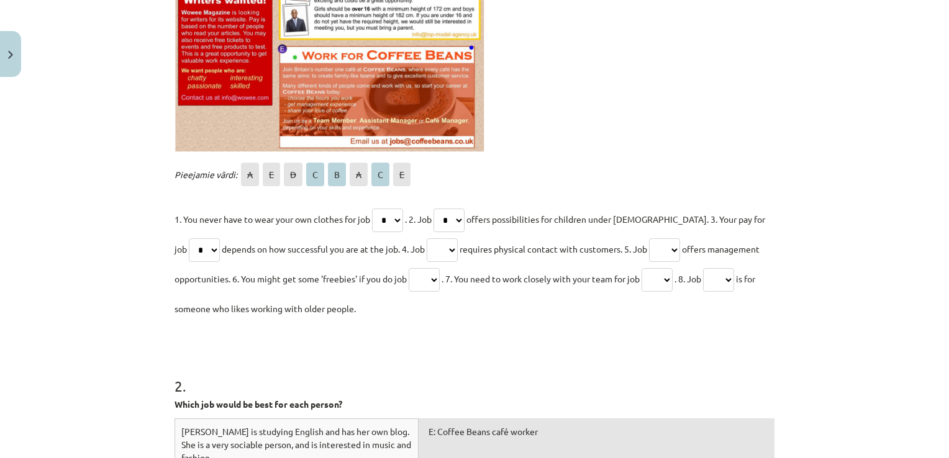
select select "*"
click at [427, 239] on select "* * * * * * * *" at bounding box center [442, 251] width 31 height 24
click at [661, 250] on select "* * * * * * * *" at bounding box center [664, 251] width 31 height 24
select select "*"
click at [649, 239] on select "* * * * * * * *" at bounding box center [664, 251] width 31 height 24
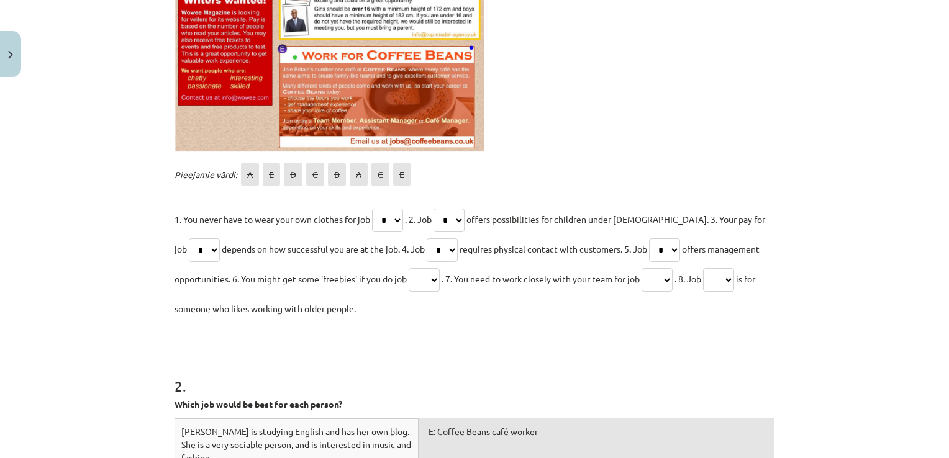
click at [430, 284] on select "* * * * * * * *" at bounding box center [424, 280] width 31 height 24
select select "*"
click at [409, 268] on select "* * * * * * * *" at bounding box center [424, 280] width 31 height 24
click at [663, 275] on select "* * * * * * * *" at bounding box center [657, 280] width 31 height 24
select select "*"
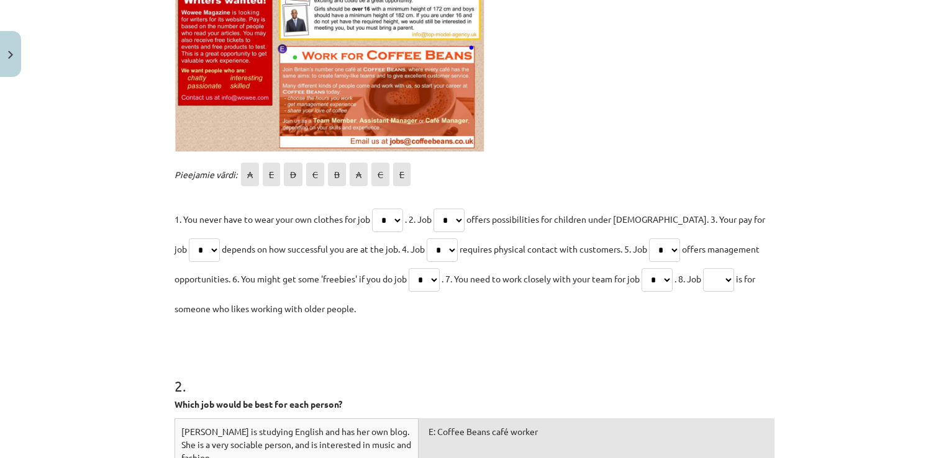
click at [648, 268] on select "* * * * * * * *" at bounding box center [657, 280] width 31 height 24
click at [728, 268] on select "* * * * * * * *" at bounding box center [718, 280] width 31 height 24
select select "*"
click at [714, 268] on select "* * * * * * * *" at bounding box center [718, 280] width 31 height 24
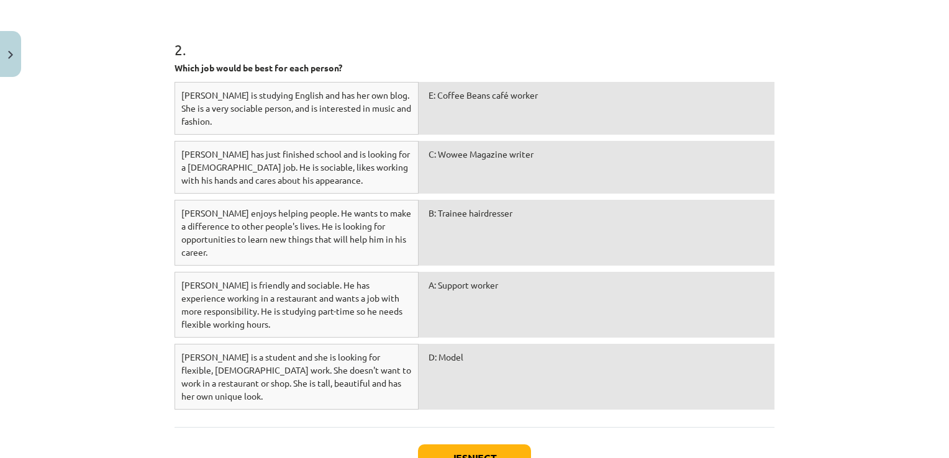
scroll to position [830, 0]
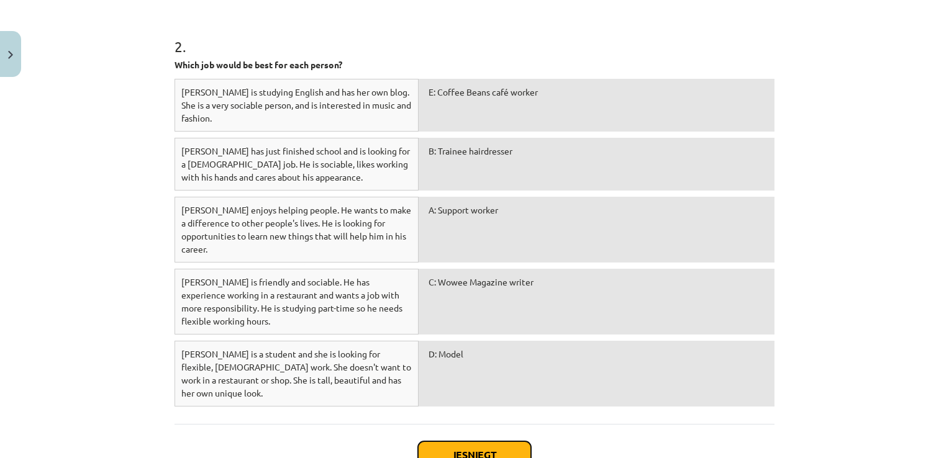
click at [470, 442] on button "Iesniegt" at bounding box center [474, 455] width 113 height 27
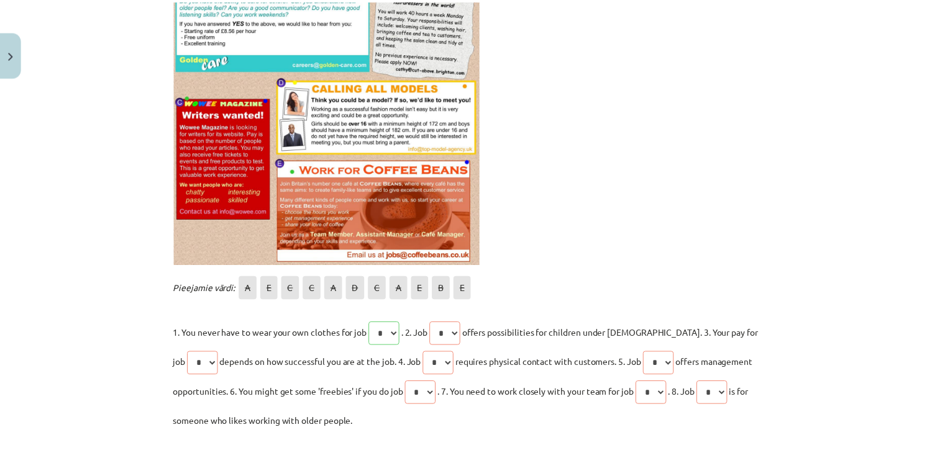
scroll to position [919, 0]
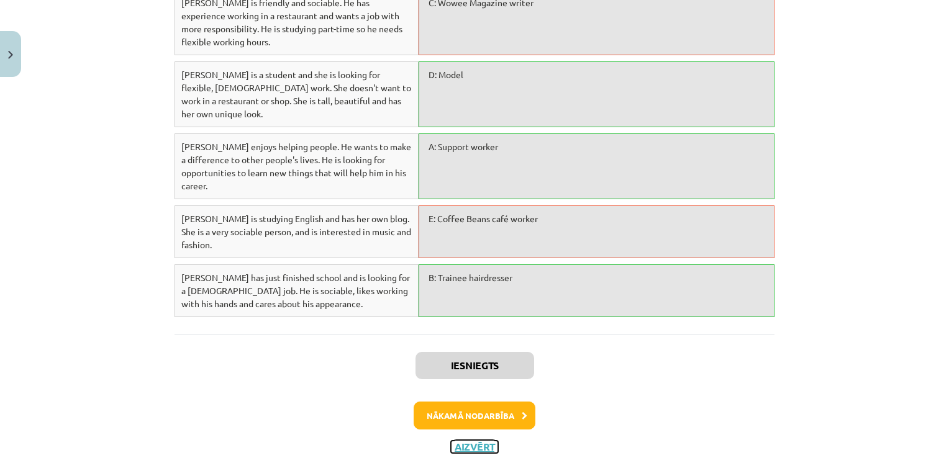
click at [467, 441] on button "Aizvērt" at bounding box center [474, 447] width 47 height 12
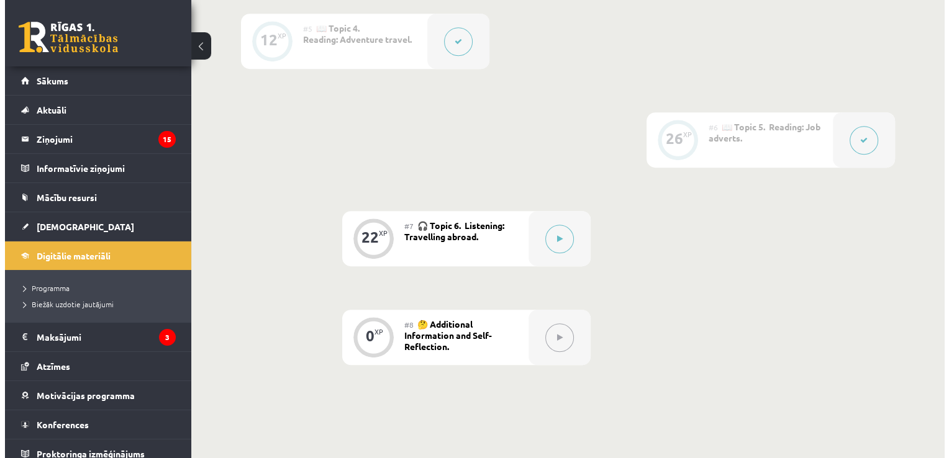
scroll to position [829, 0]
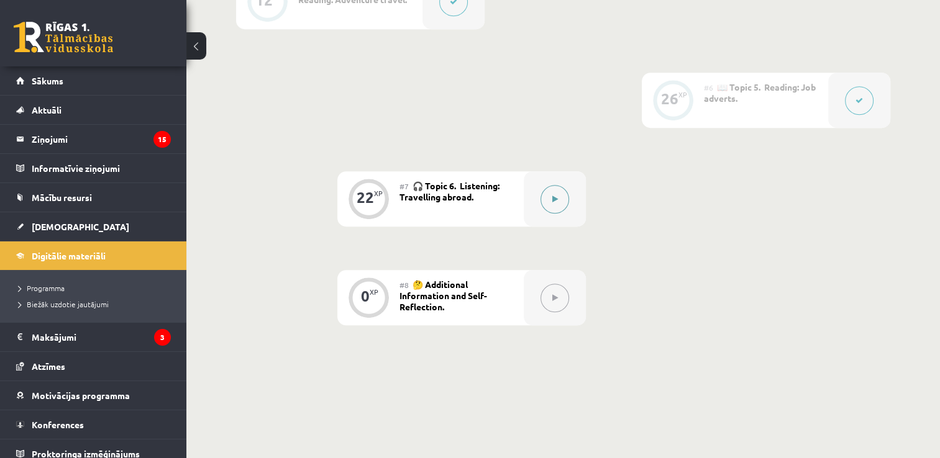
click at [567, 200] on button at bounding box center [554, 199] width 29 height 29
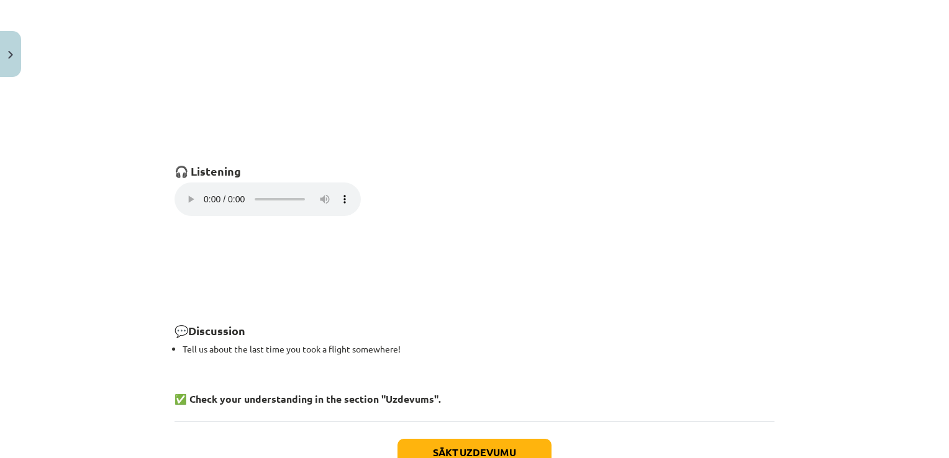
scroll to position [912, 0]
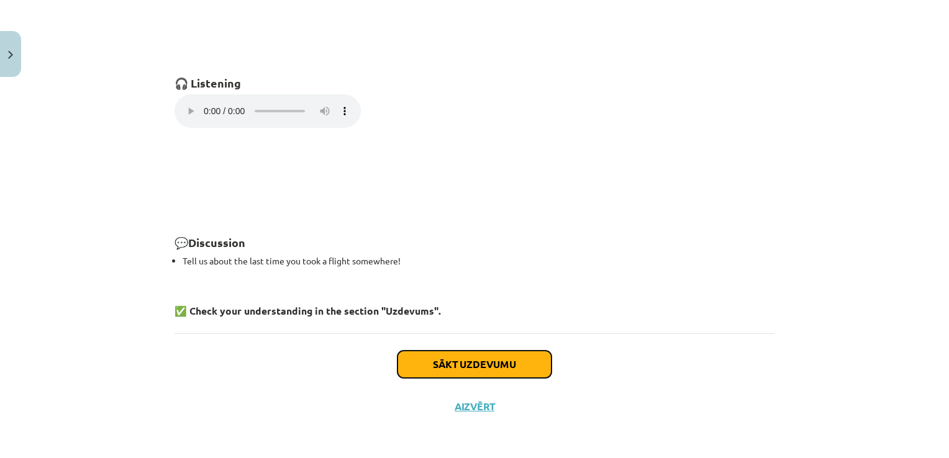
click at [404, 362] on button "Sākt uzdevumu" at bounding box center [475, 364] width 154 height 27
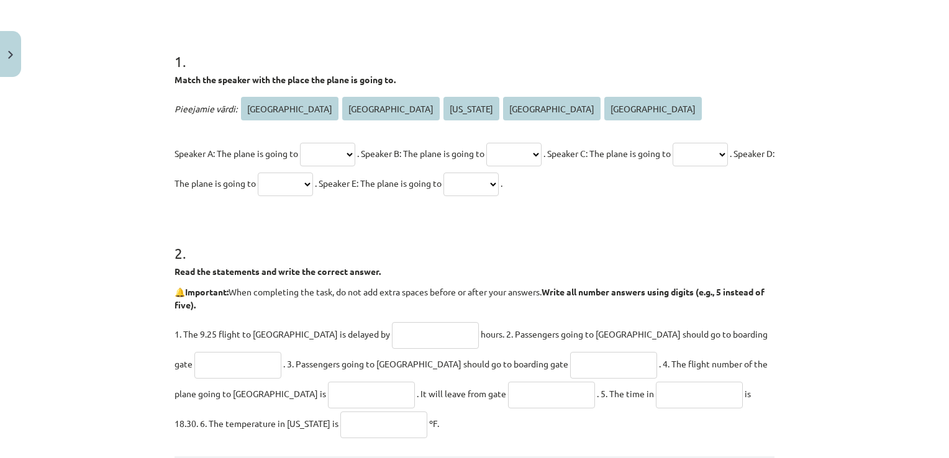
scroll to position [31, 0]
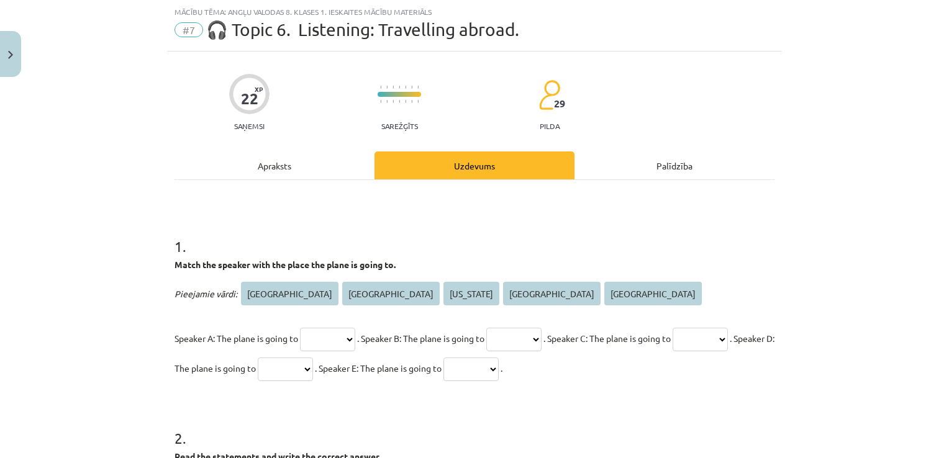
click at [343, 338] on select "********* ****** ******** **** *****" at bounding box center [327, 340] width 55 height 24
select select "********"
click at [300, 328] on select "********* ****** ******** **** *****" at bounding box center [327, 340] width 55 height 24
click at [518, 334] on select "********* ****** ******** **** *****" at bounding box center [513, 340] width 55 height 24
click at [534, 256] on div "1 . Match the speaker with the place the plane is going to. Pieejamie vārdi: Am…" at bounding box center [475, 299] width 600 height 167
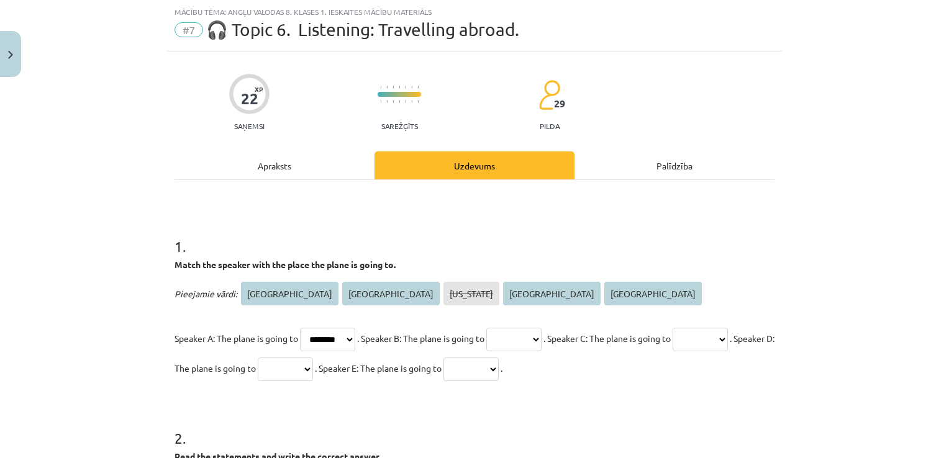
click at [527, 342] on select "********* ****** ******** **** *****" at bounding box center [513, 340] width 55 height 24
select select "******"
click at [506, 328] on select "********* ****** ******** **** *****" at bounding box center [513, 340] width 55 height 24
click at [673, 352] on select "********* ****** ******** **** *****" at bounding box center [700, 340] width 55 height 24
select select "*****"
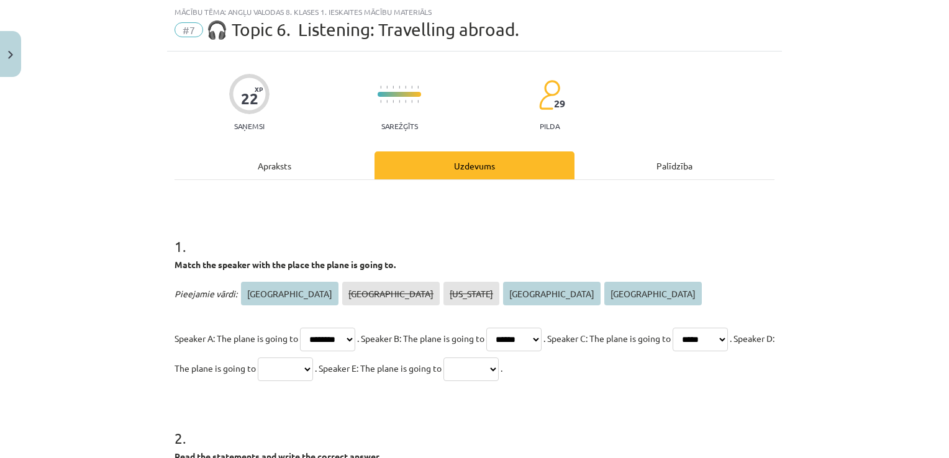
click at [673, 352] on select "********* ****** ******** **** *****" at bounding box center [700, 340] width 55 height 24
click at [313, 366] on select "********* ****** ******** **** *****" at bounding box center [285, 370] width 55 height 24
select select "*********"
click at [313, 358] on select "********* ****** ******** **** *****" at bounding box center [285, 370] width 55 height 24
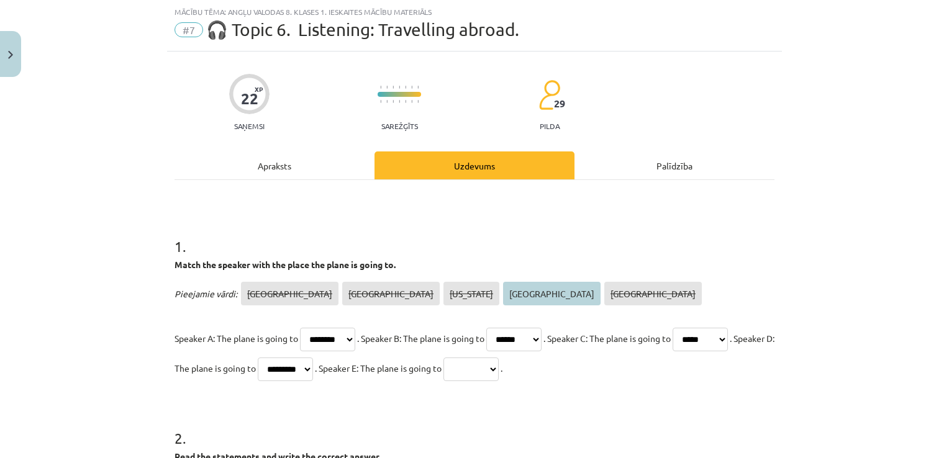
click at [499, 364] on select "********* ****** ******** **** *****" at bounding box center [471, 370] width 55 height 24
select select "****"
click at [499, 358] on select "********* ****** ******** **** *****" at bounding box center [471, 370] width 55 height 24
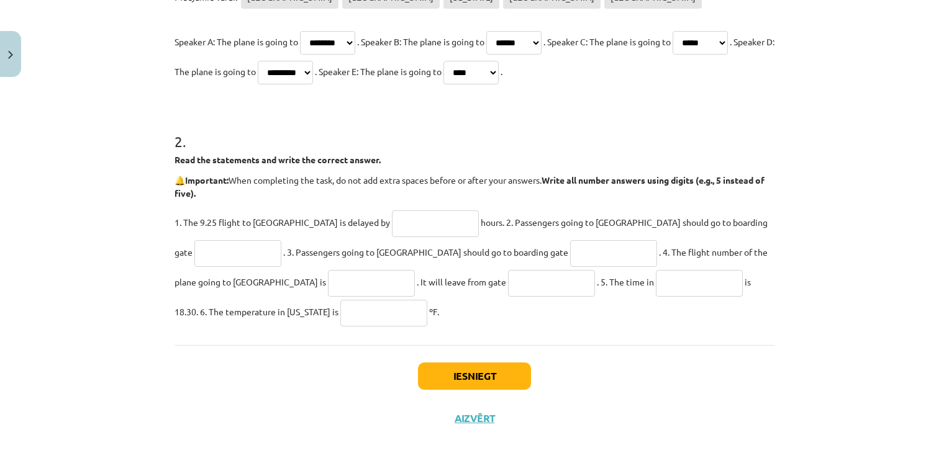
scroll to position [340, 0]
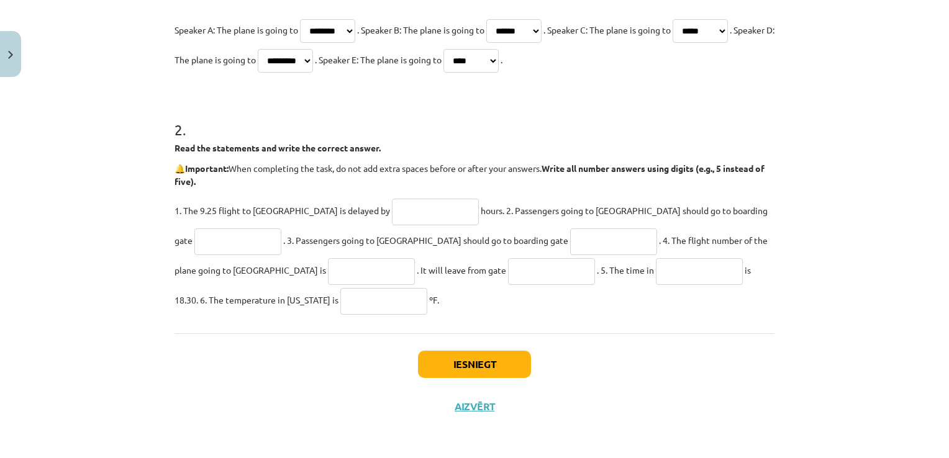
click at [392, 207] on input "text" at bounding box center [435, 212] width 87 height 27
type input "**"
click at [281, 229] on input "text" at bounding box center [237, 242] width 87 height 27
click at [472, 354] on button "Iesniegt" at bounding box center [474, 364] width 113 height 27
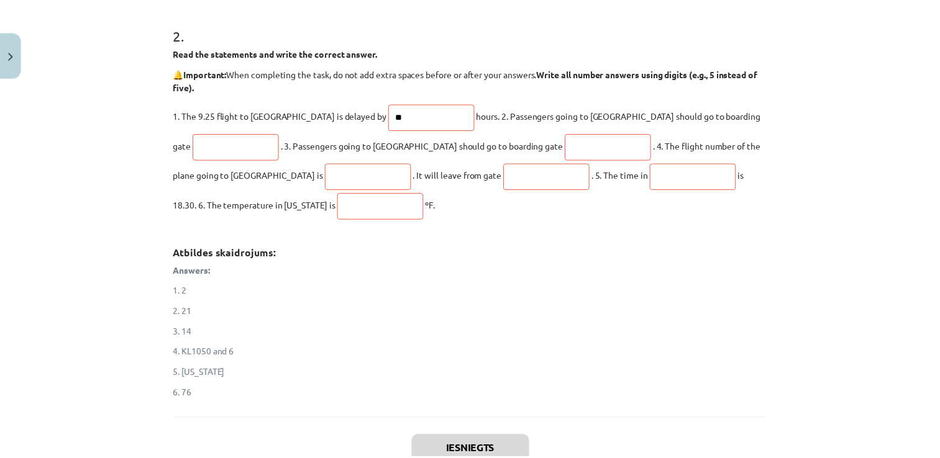
scroll to position [559, 0]
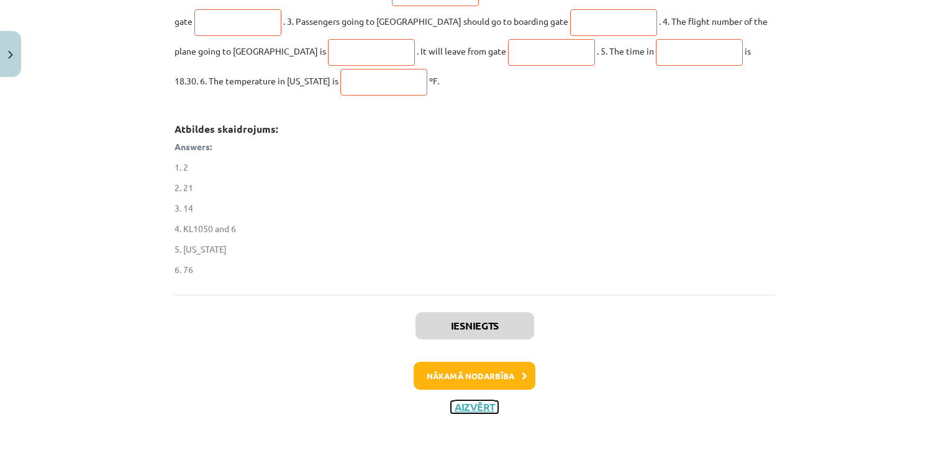
click at [477, 404] on button "Aizvērt" at bounding box center [474, 407] width 47 height 12
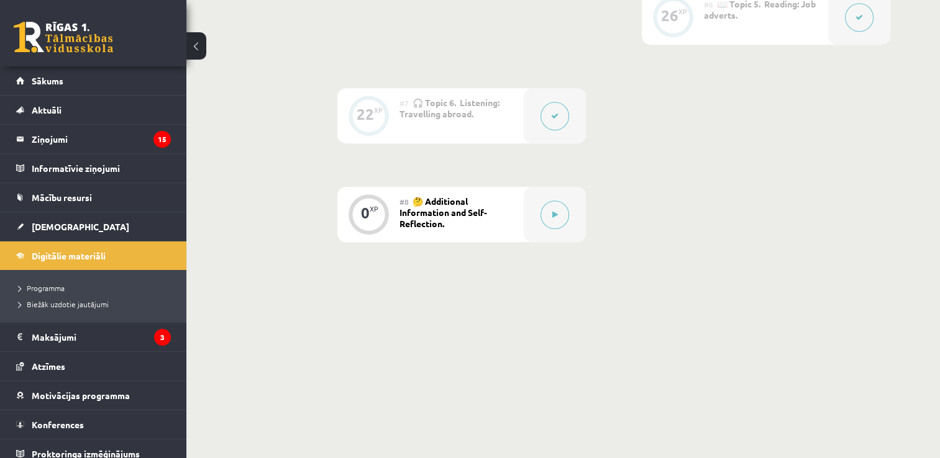
scroll to position [913, 0]
click at [551, 116] on icon at bounding box center [554, 115] width 7 height 7
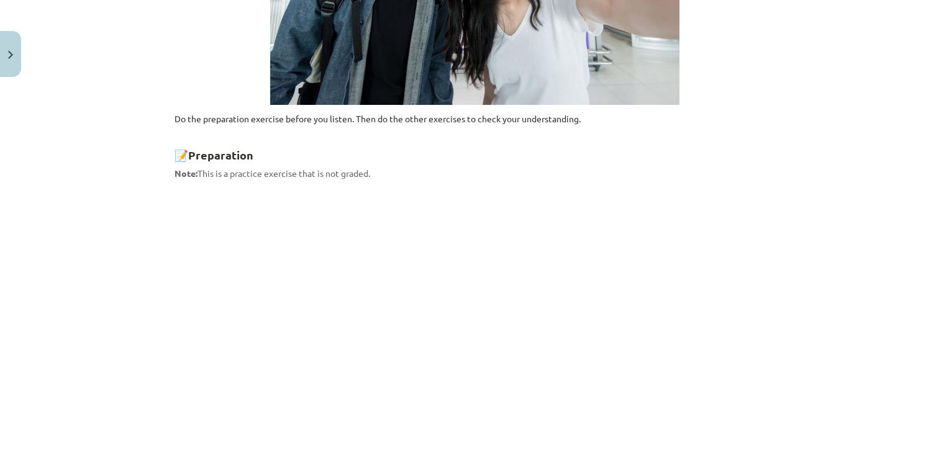
scroll to position [951, 0]
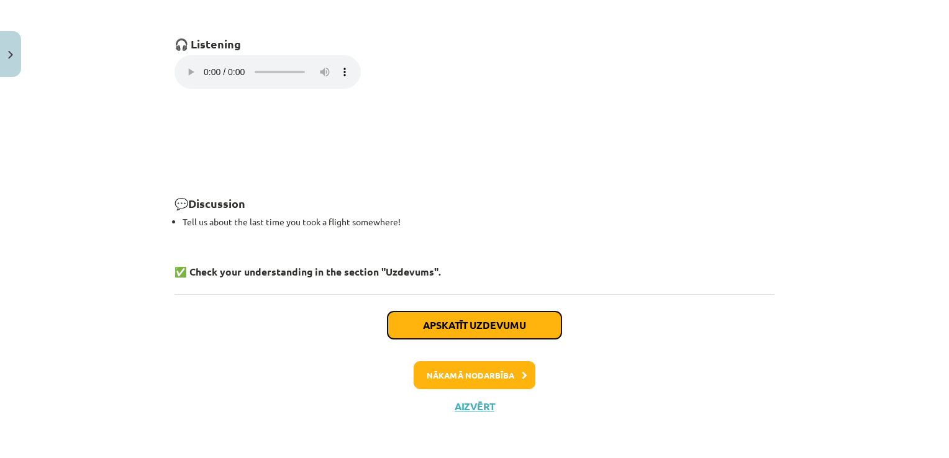
click at [420, 324] on button "Apskatīt uzdevumu" at bounding box center [475, 325] width 174 height 27
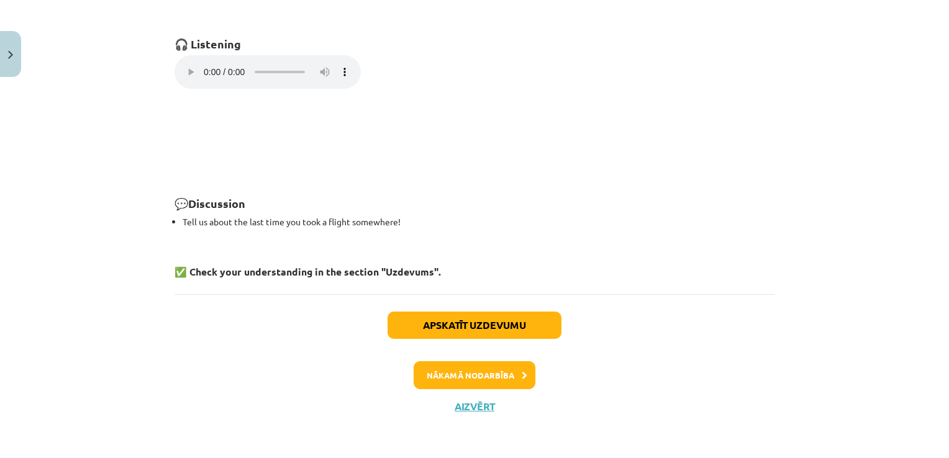
select select "********"
select select "******"
select select "*****"
select select "*********"
select select "****"
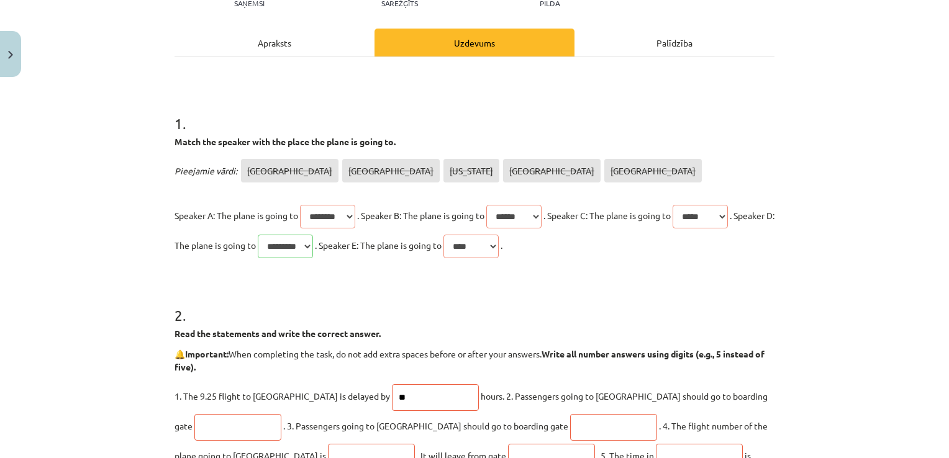
scroll to position [0, 0]
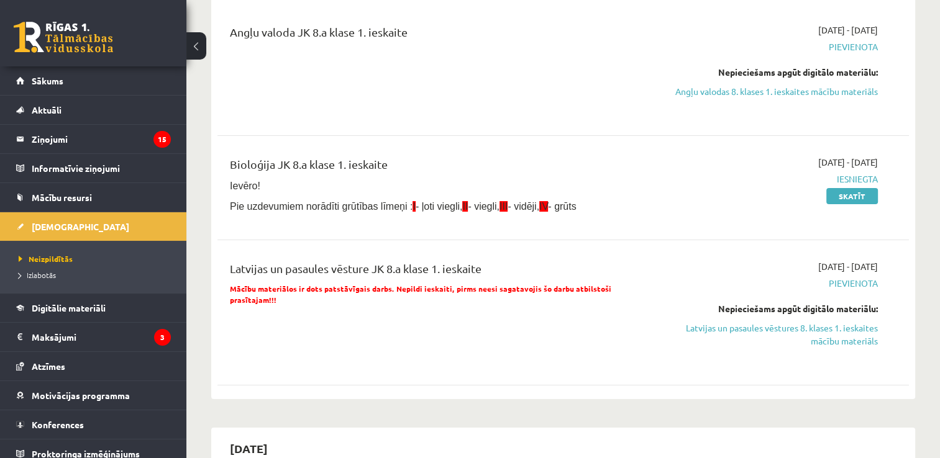
scroll to position [183, 0]
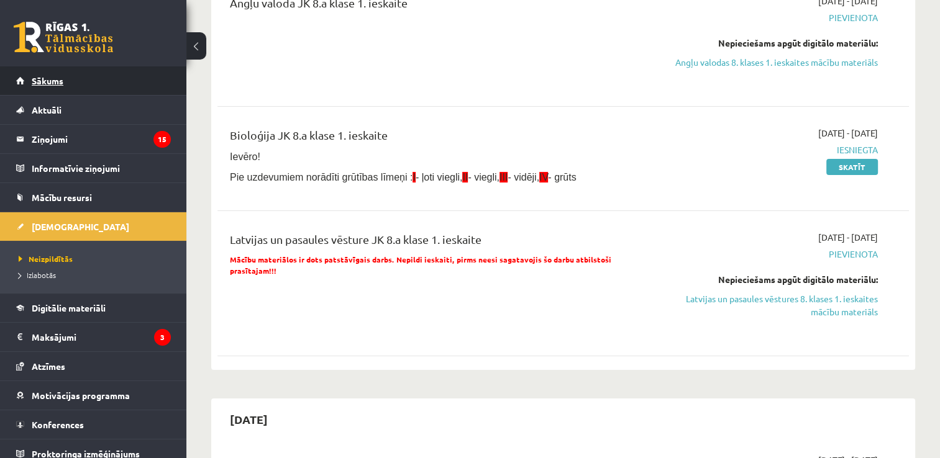
click at [95, 80] on link "Sākums" at bounding box center [93, 80] width 155 height 29
